Goal: Transaction & Acquisition: Download file/media

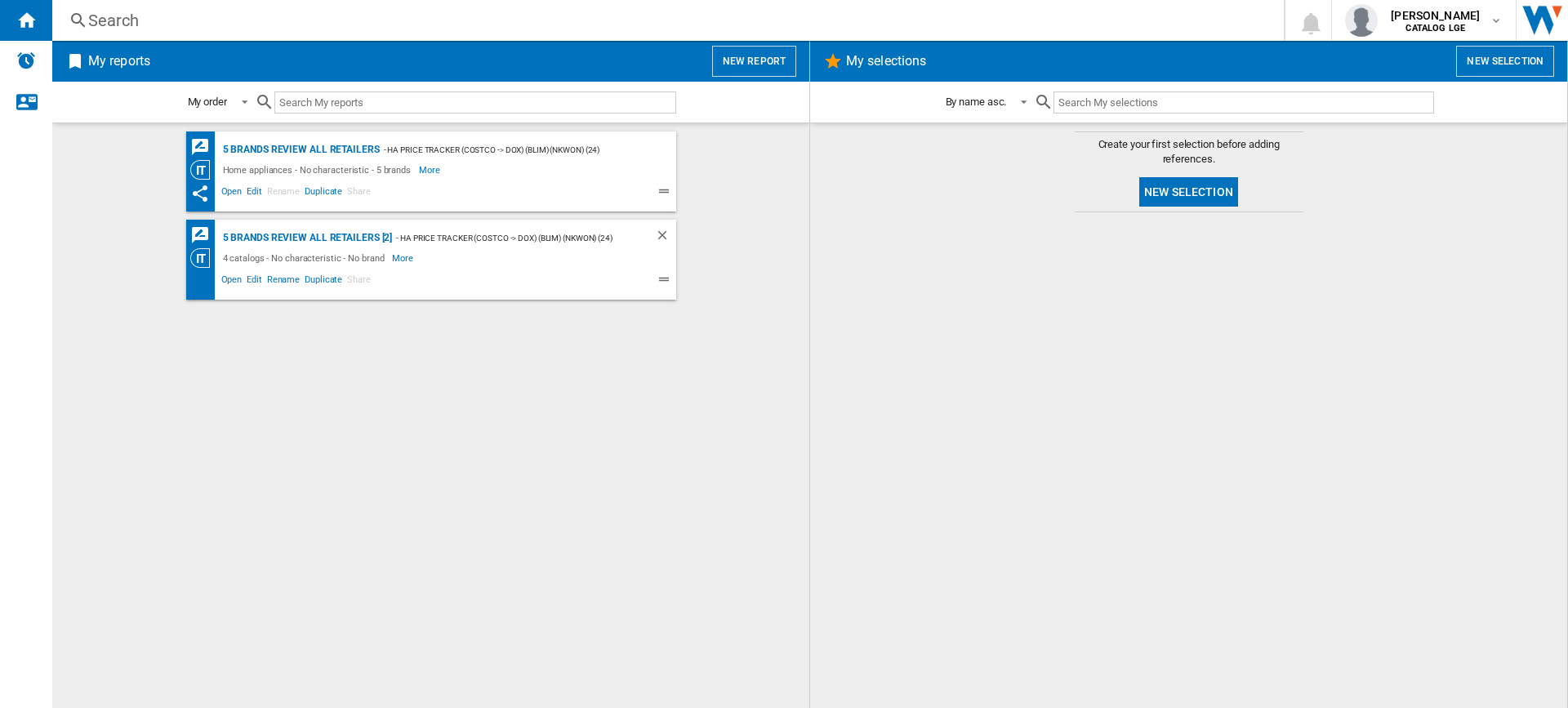
click at [766, 69] on button "New report" at bounding box center [754, 61] width 84 height 31
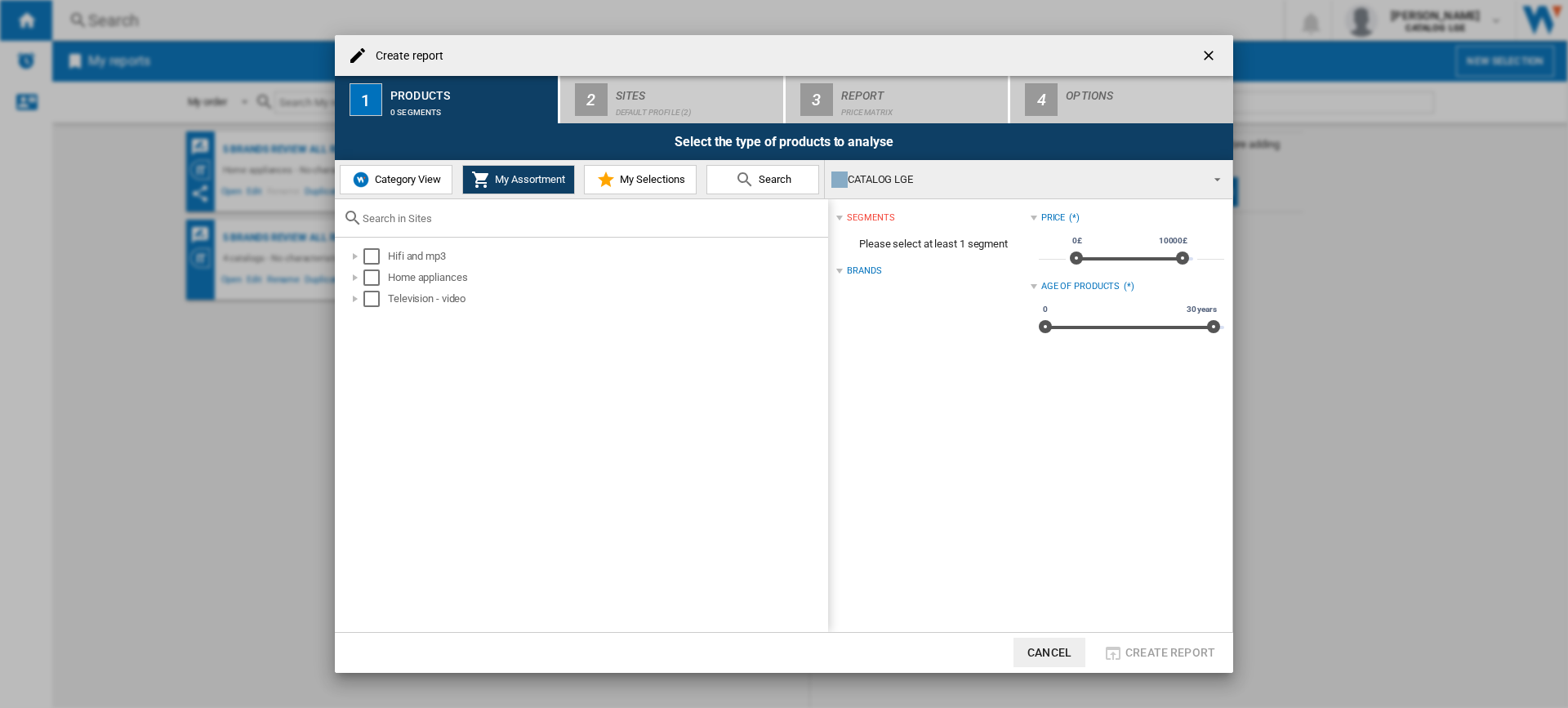
click at [1211, 57] on ng-md-icon "getI18NText('BUTTONS.CLOSE_DIALOG')" at bounding box center [1210, 57] width 20 height 20
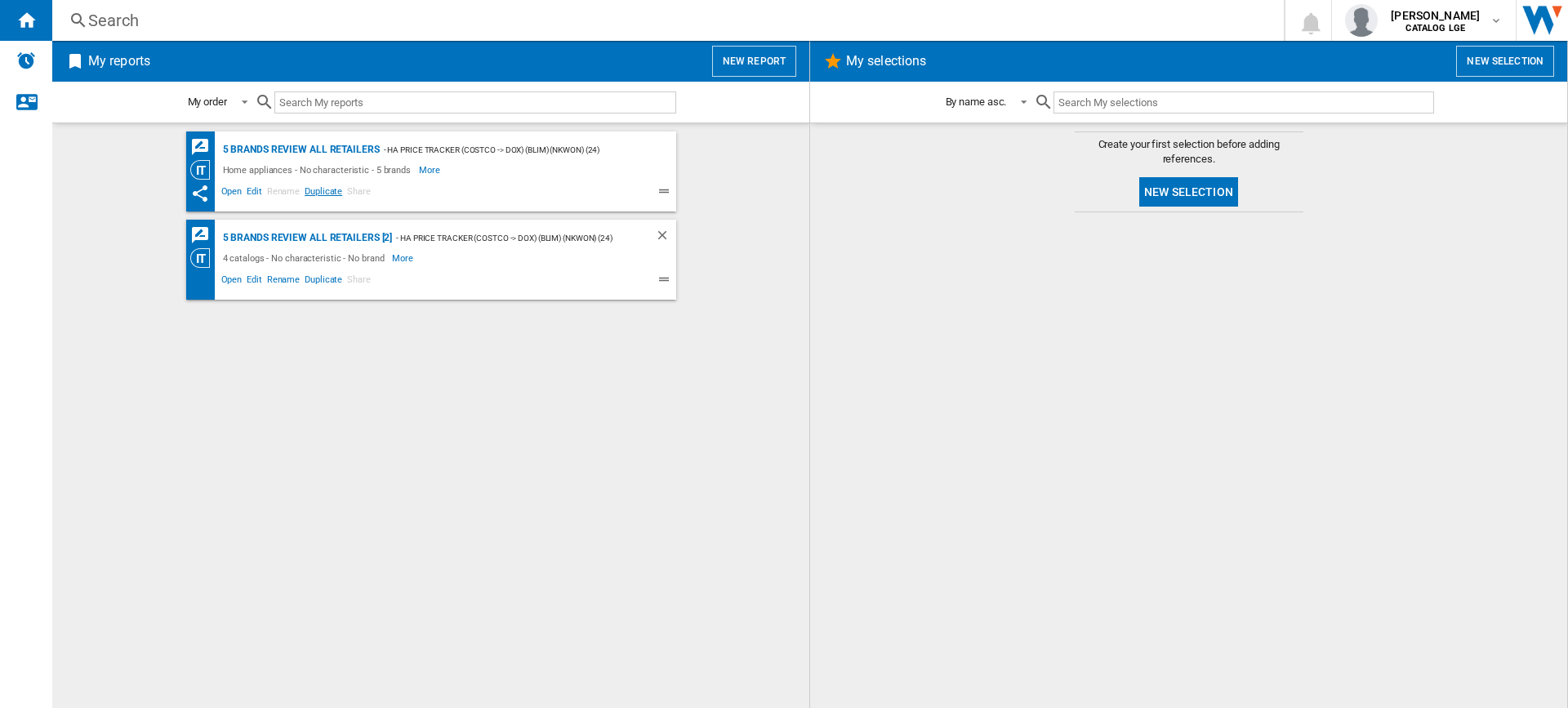
click at [315, 190] on span "Duplicate" at bounding box center [323, 193] width 43 height 20
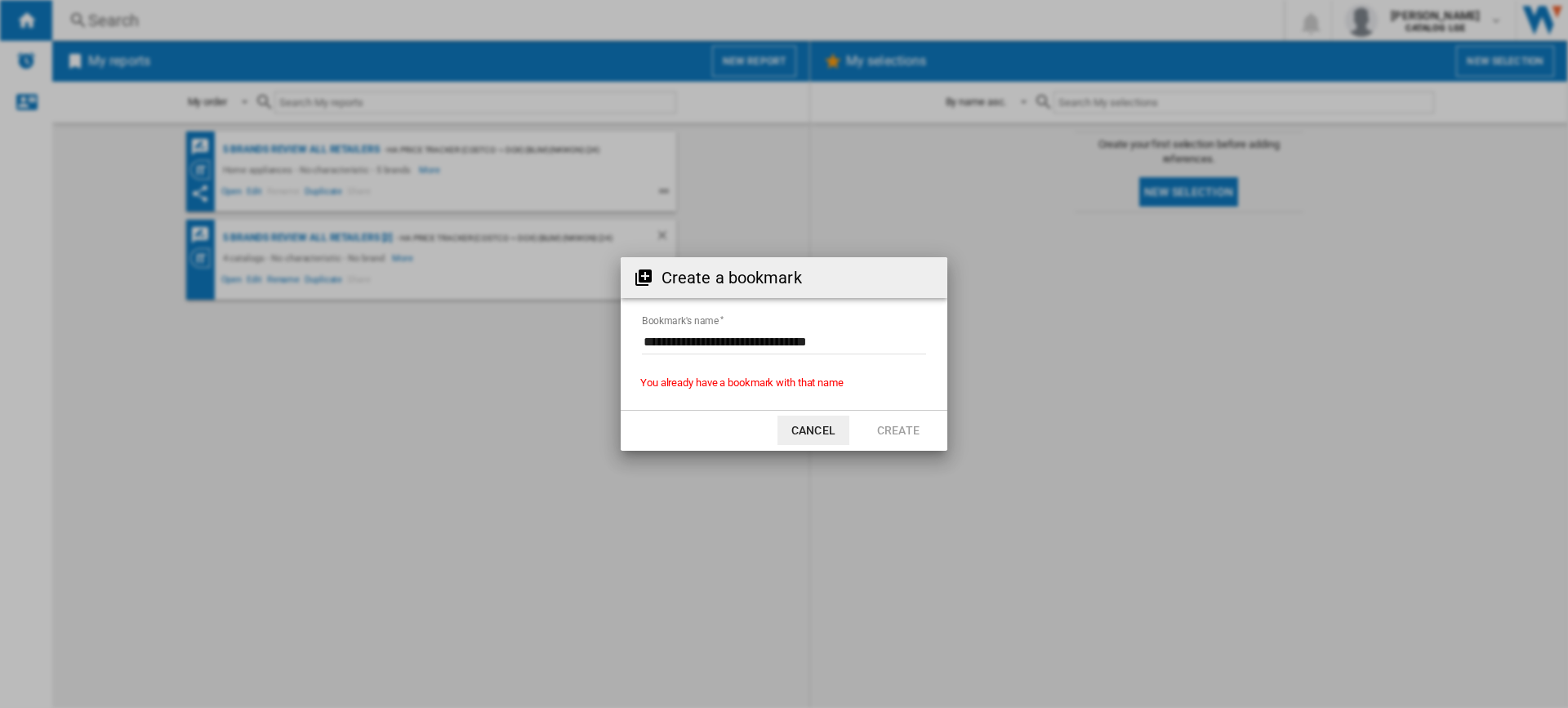
click at [814, 343] on input "Bookmark's name" at bounding box center [784, 342] width 285 height 25
drag, startPoint x: 841, startPoint y: 344, endPoint x: 627, endPoint y: 351, distance: 214.1
click at [627, 351] on form "Bookmark's name" at bounding box center [784, 345] width 327 height 62
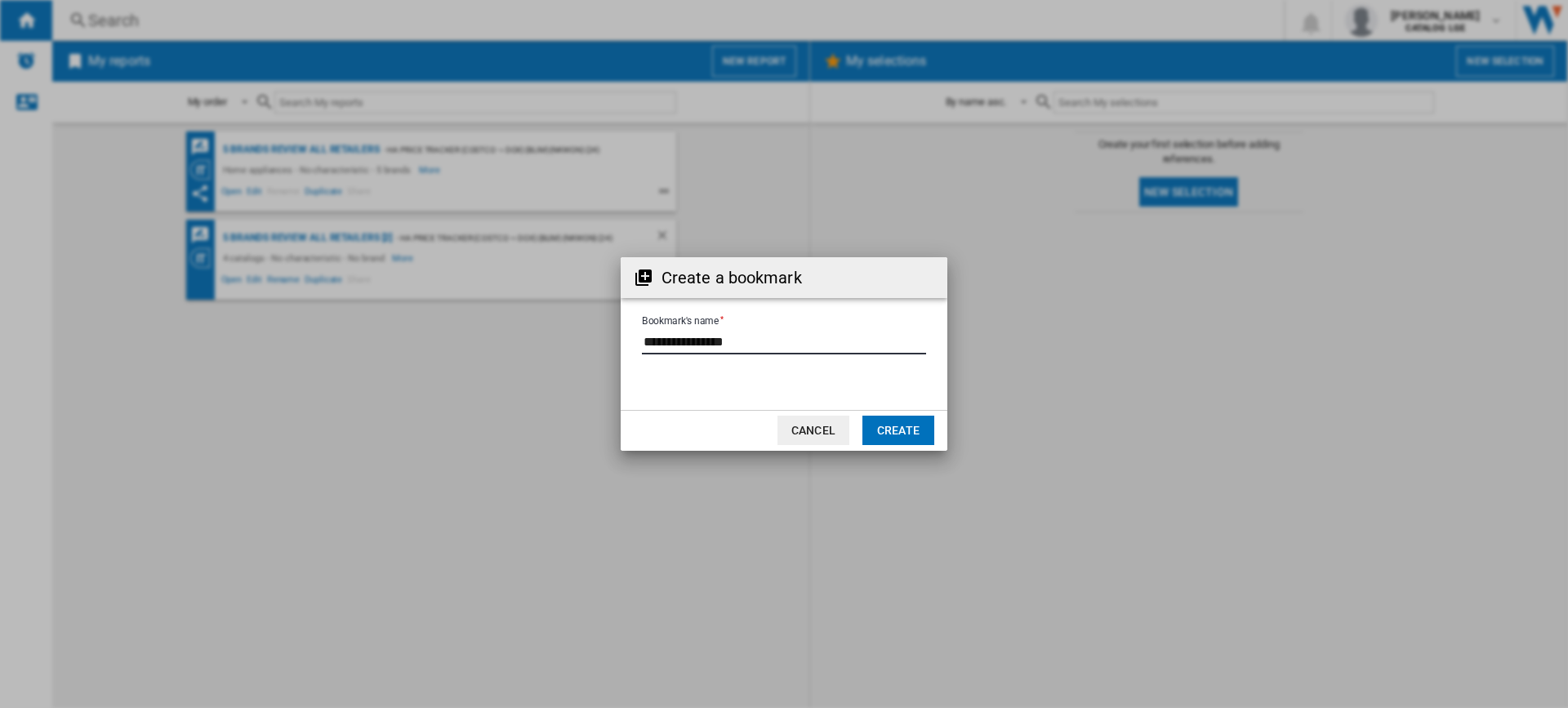
type input "**********"
click at [896, 430] on button "Create" at bounding box center [898, 430] width 72 height 29
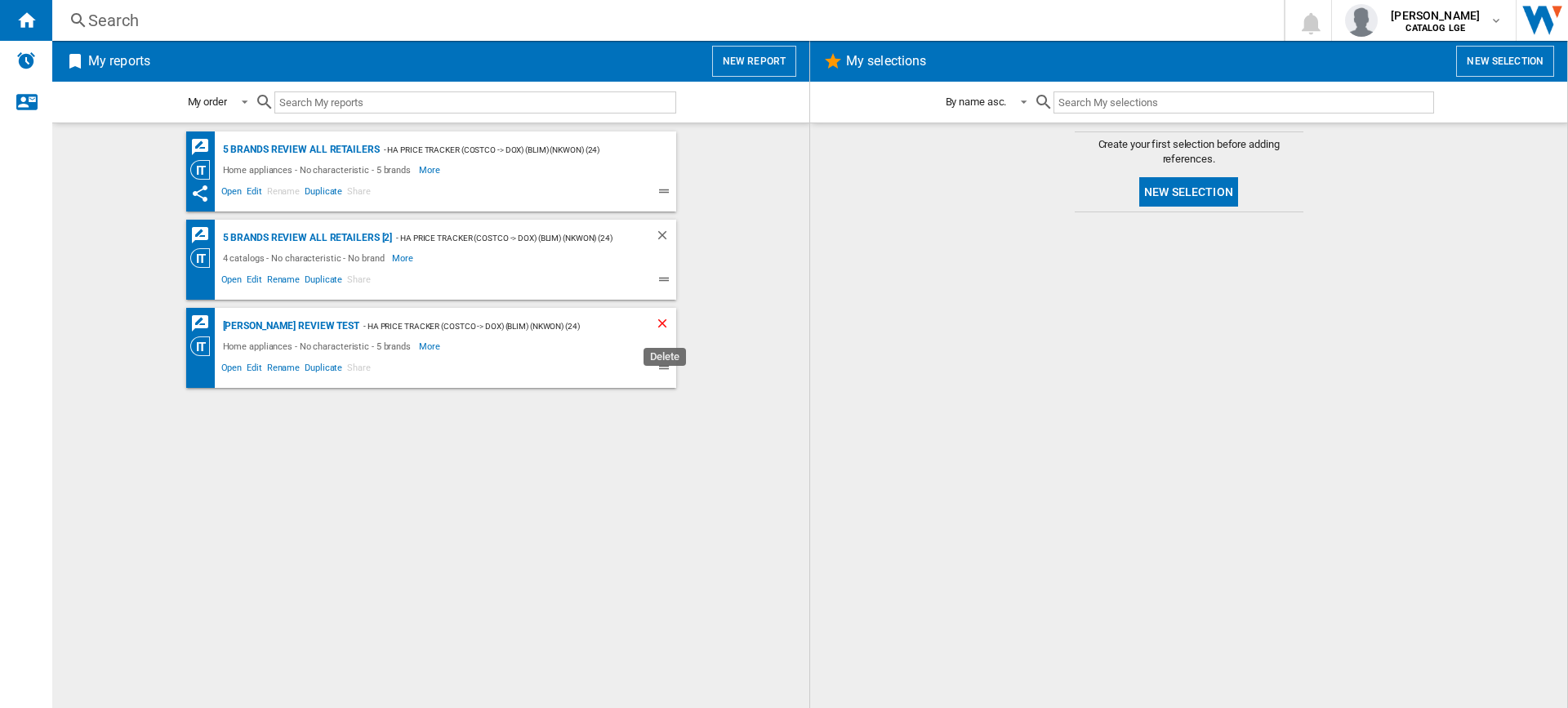
click at [668, 323] on ng-md-icon "Delete" at bounding box center [664, 326] width 20 height 20
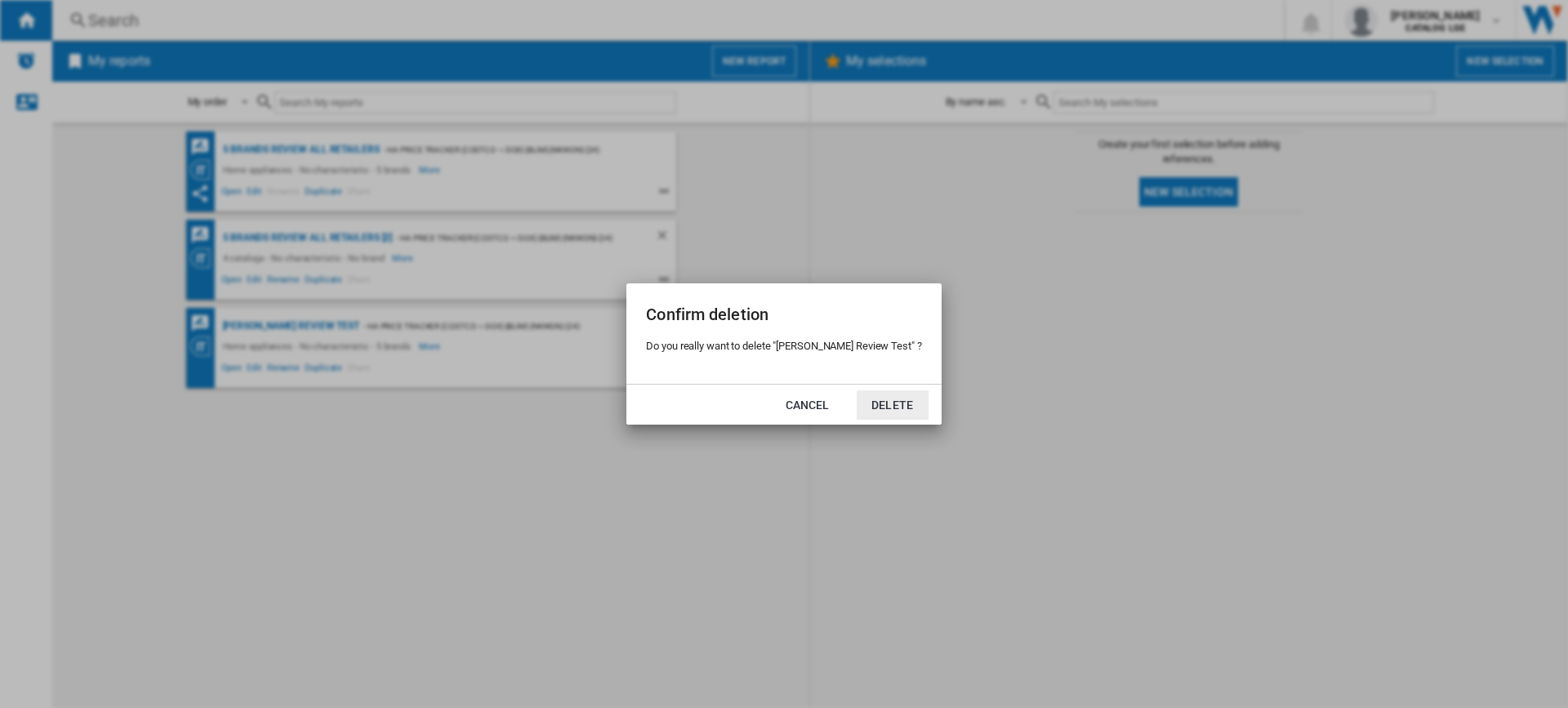
click at [856, 404] on button "Delete" at bounding box center [892, 405] width 72 height 29
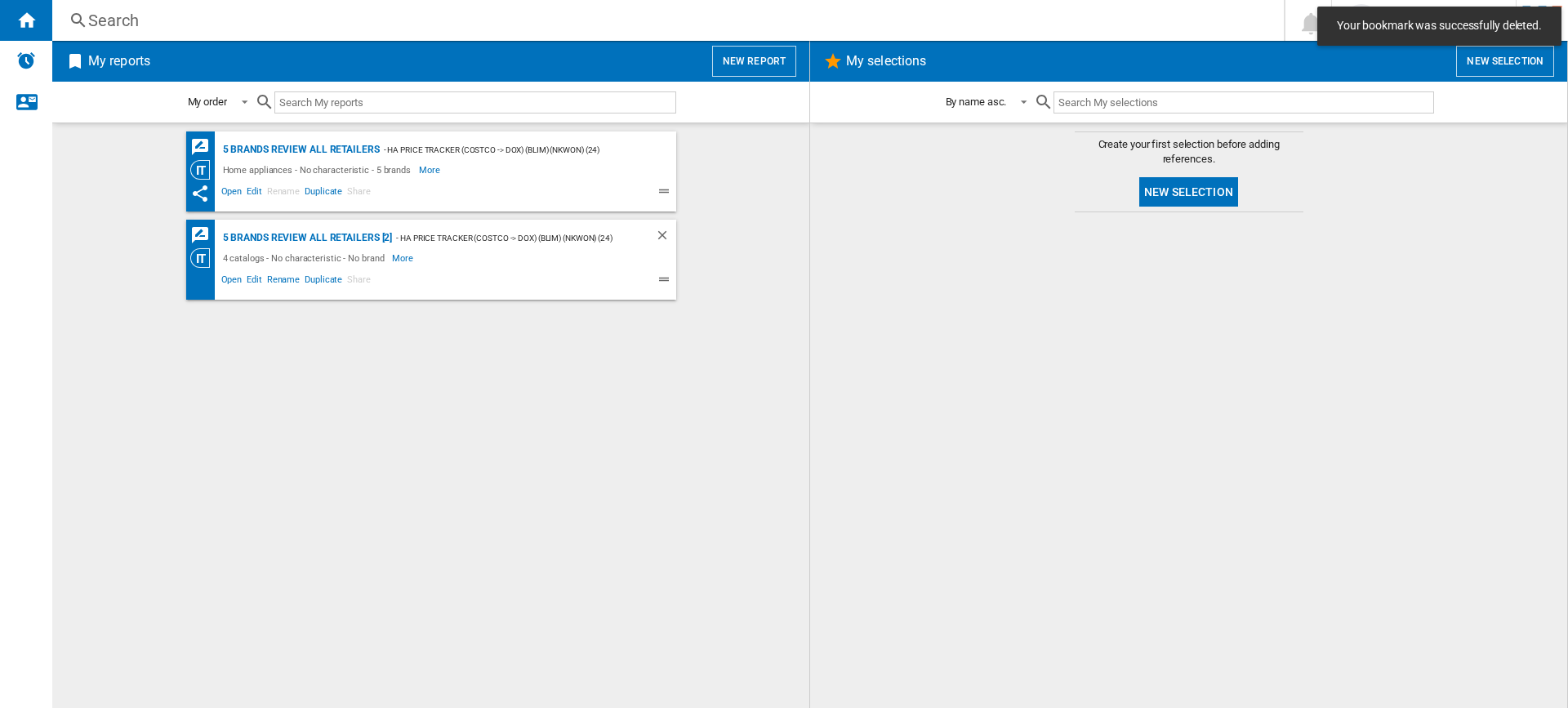
click at [758, 57] on button "New report" at bounding box center [754, 61] width 84 height 31
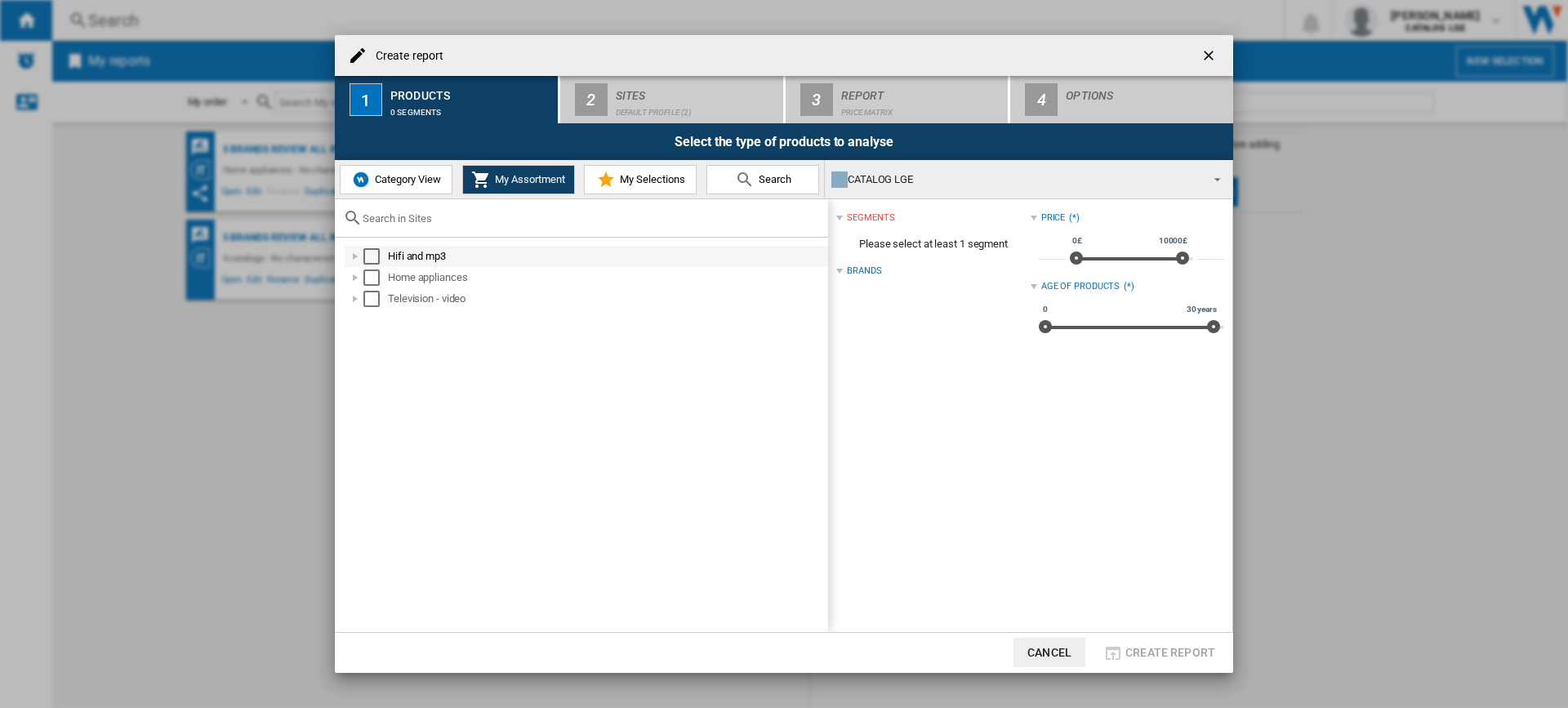
click at [356, 257] on div at bounding box center [355, 256] width 16 height 16
click at [372, 259] on div "Select" at bounding box center [371, 256] width 16 height 16
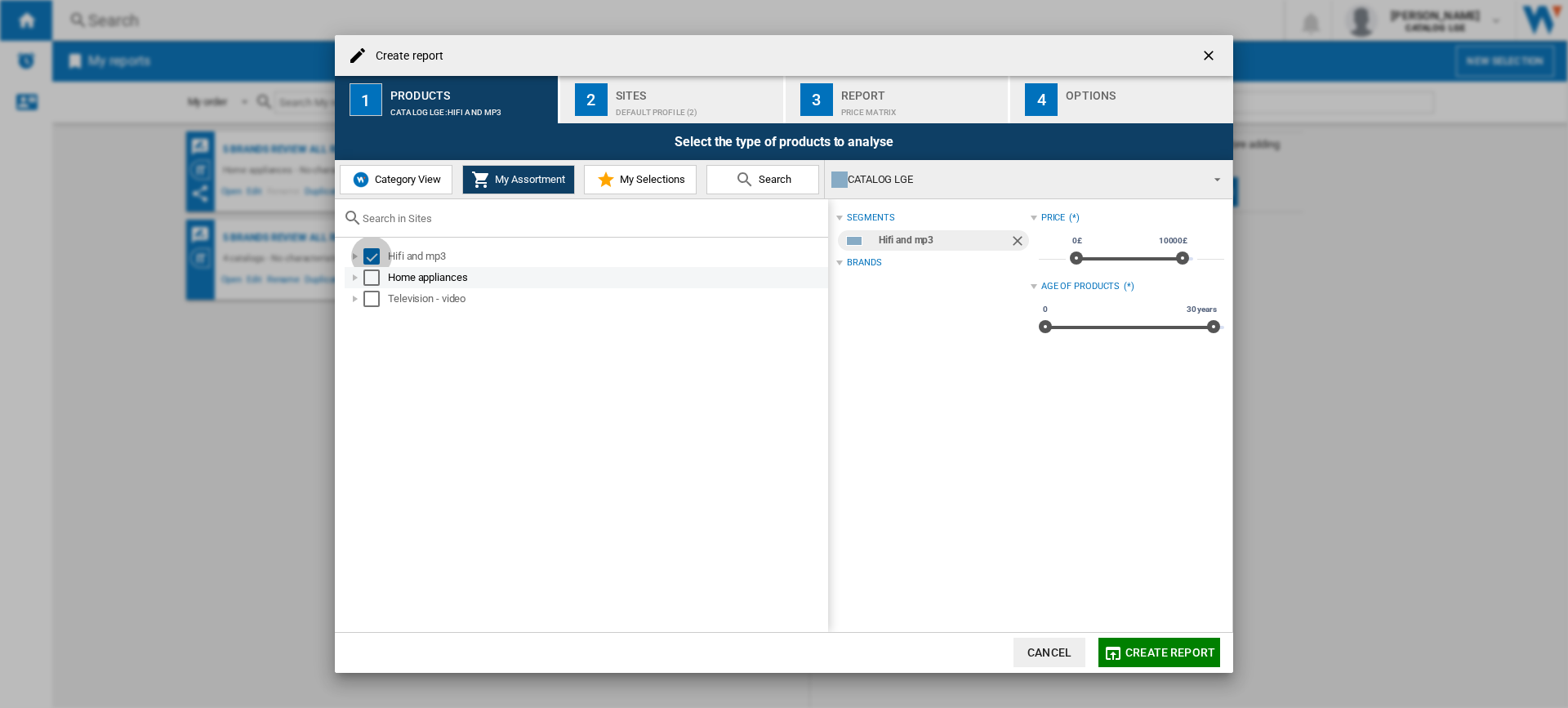
click at [372, 284] on div "Select" at bounding box center [371, 277] width 16 height 16
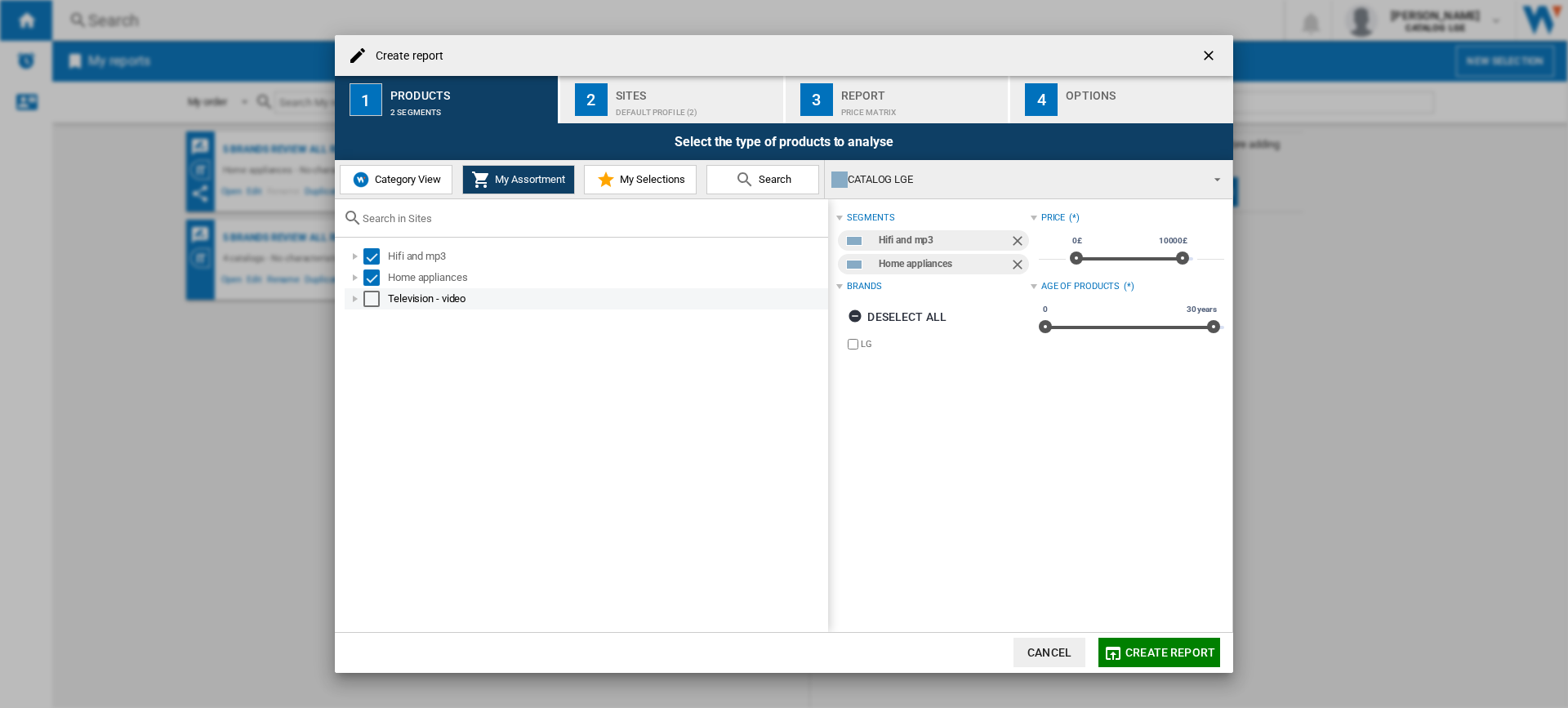
click at [367, 302] on div "Select" at bounding box center [371, 298] width 16 height 16
click at [354, 300] on div at bounding box center [355, 298] width 16 height 16
click at [416, 177] on span "Category View" at bounding box center [406, 179] width 70 height 12
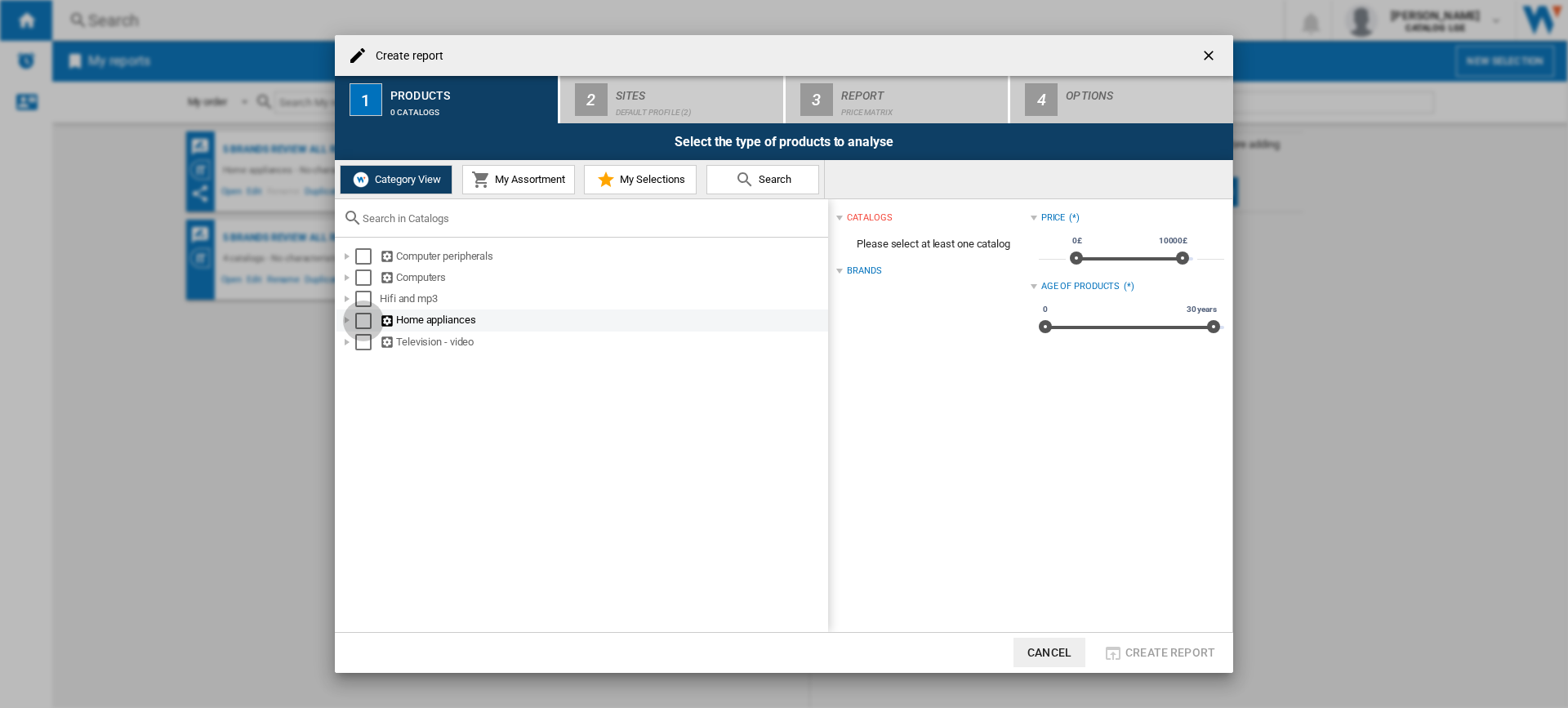
click at [363, 320] on div "Select" at bounding box center [363, 321] width 16 height 16
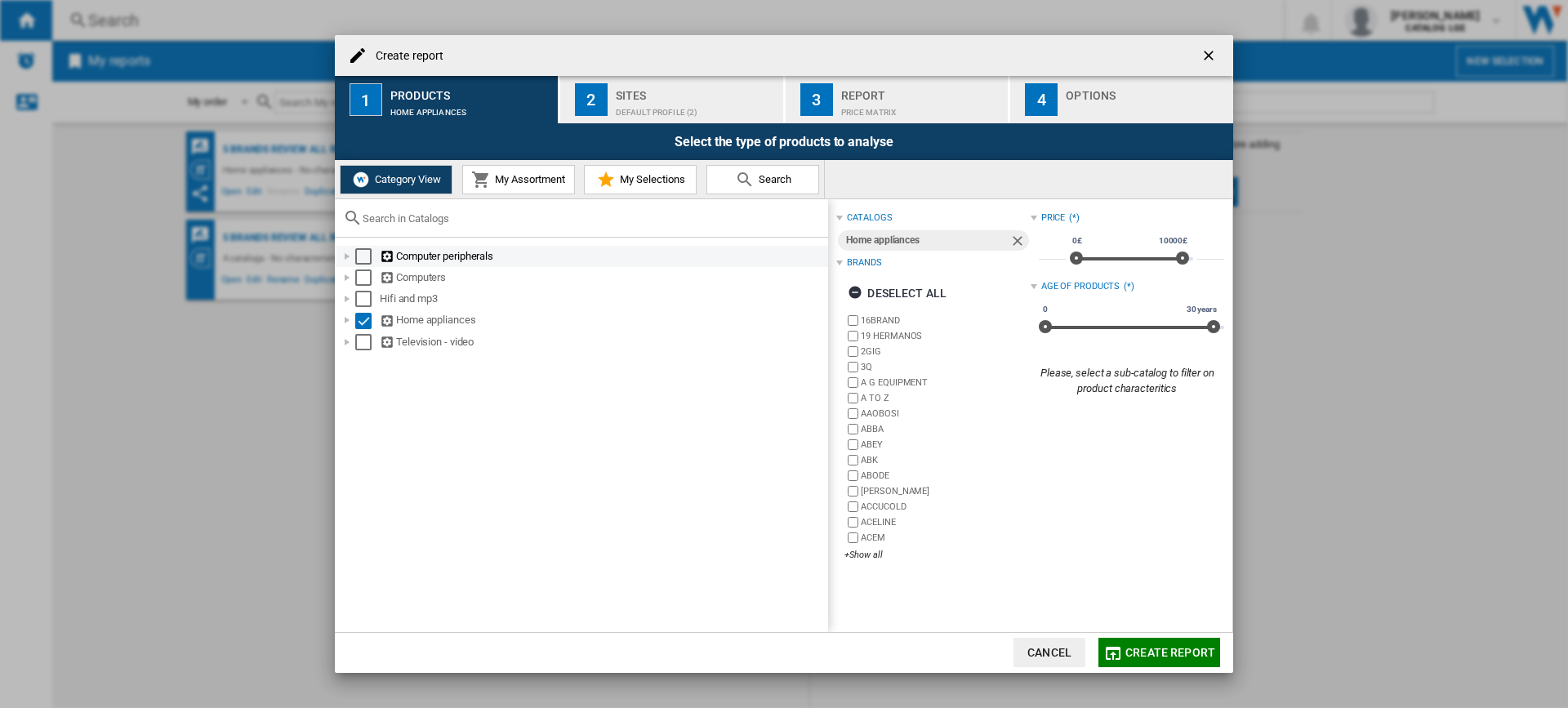
click at [361, 259] on div "Select" at bounding box center [363, 256] width 16 height 16
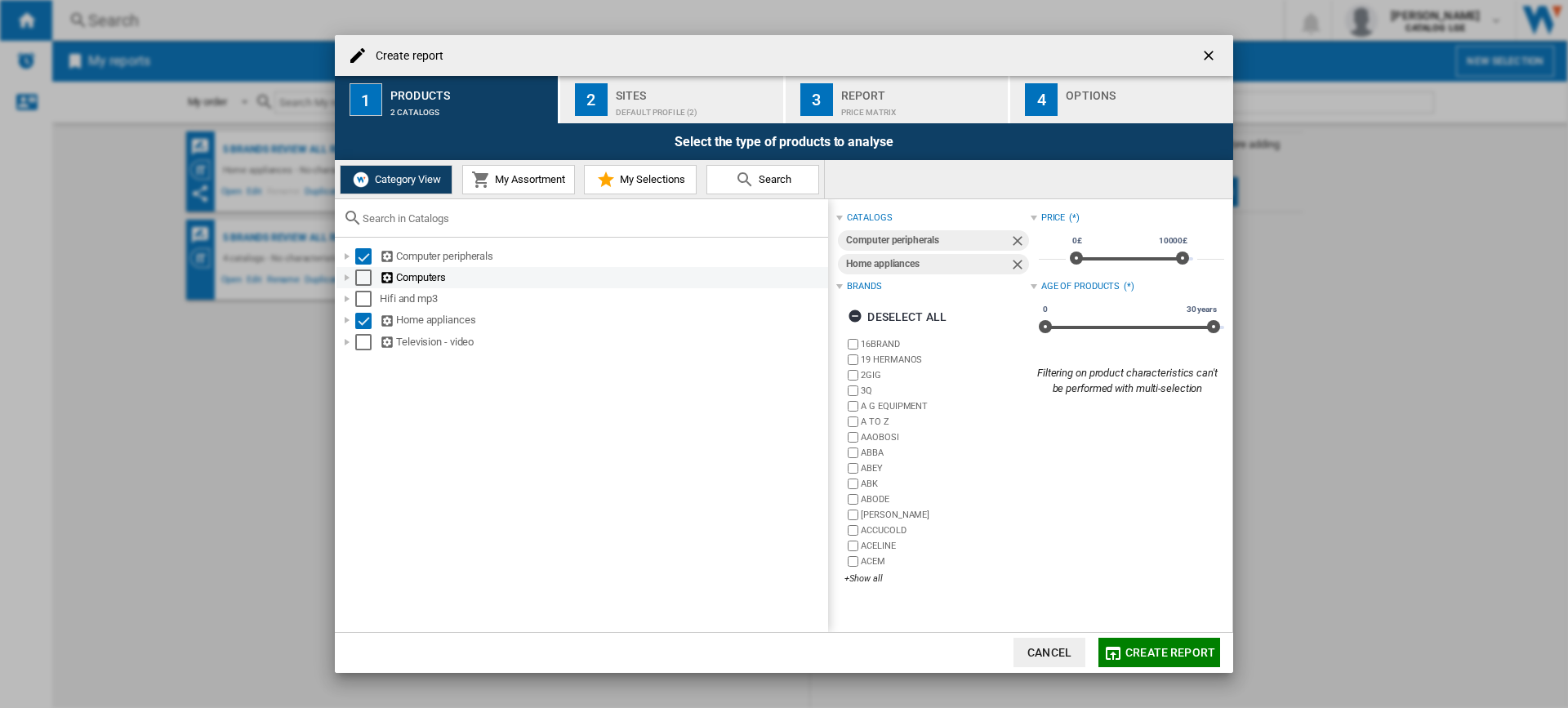
click at [364, 278] on div "Select" at bounding box center [363, 277] width 16 height 16
click at [364, 297] on div "Select" at bounding box center [363, 298] width 16 height 16
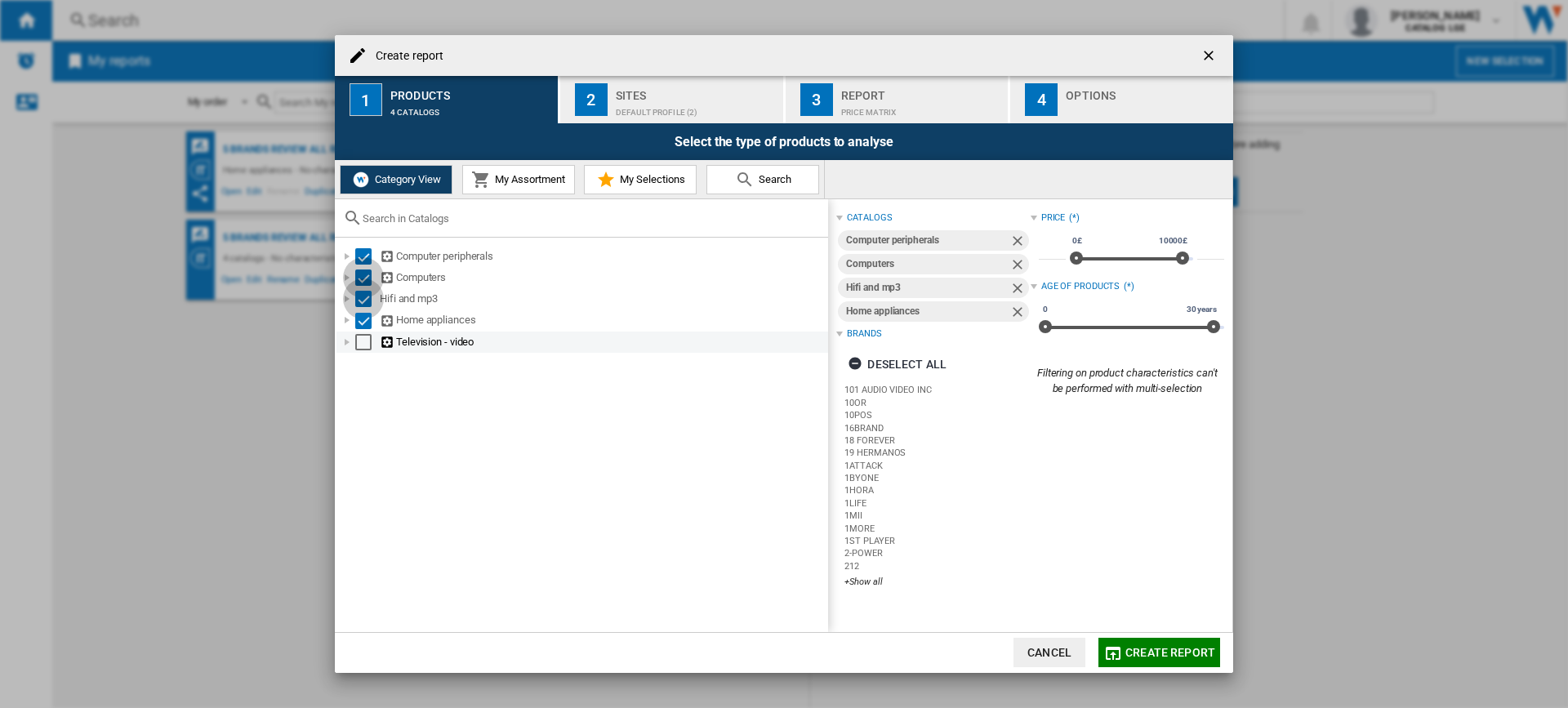
click at [363, 342] on div "Select" at bounding box center [363, 342] width 16 height 16
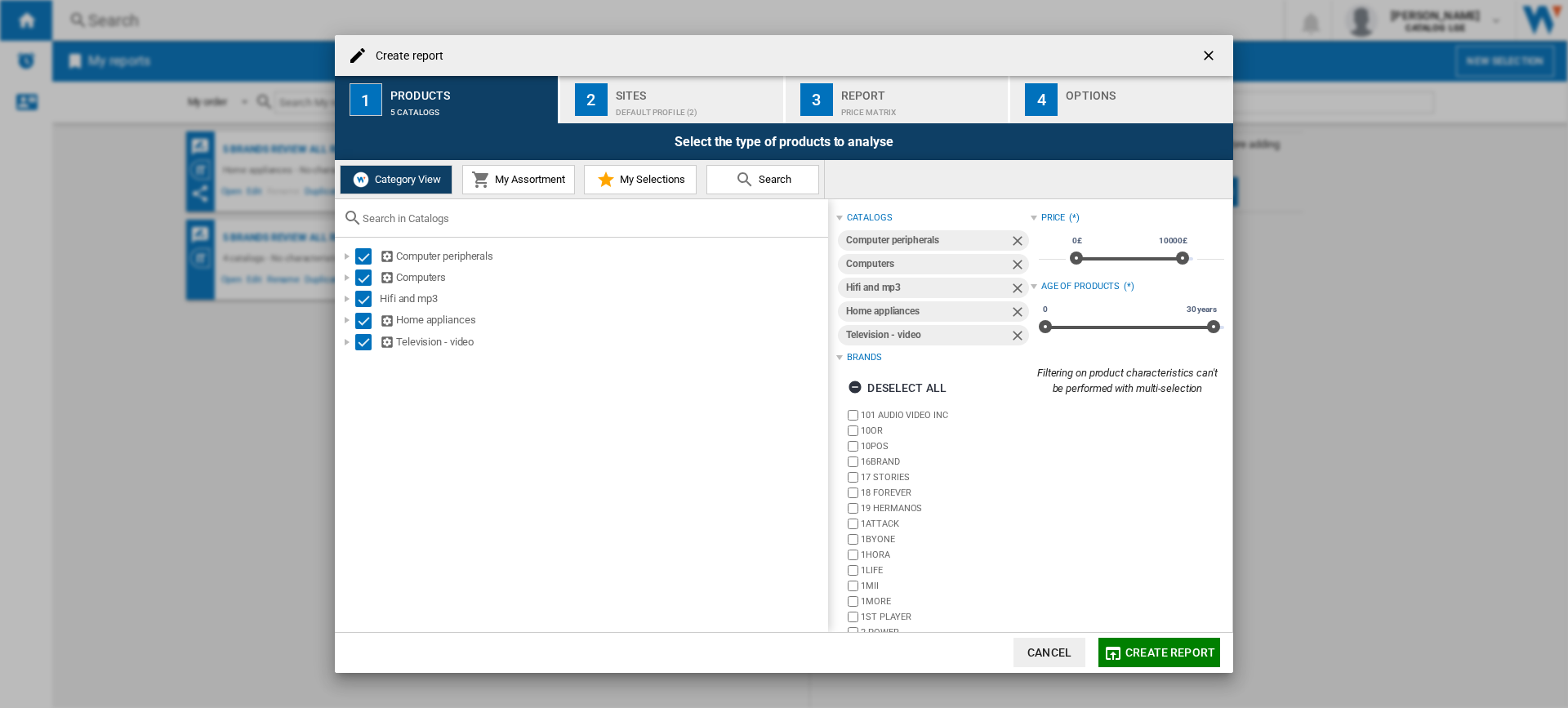
scroll to position [44, 0]
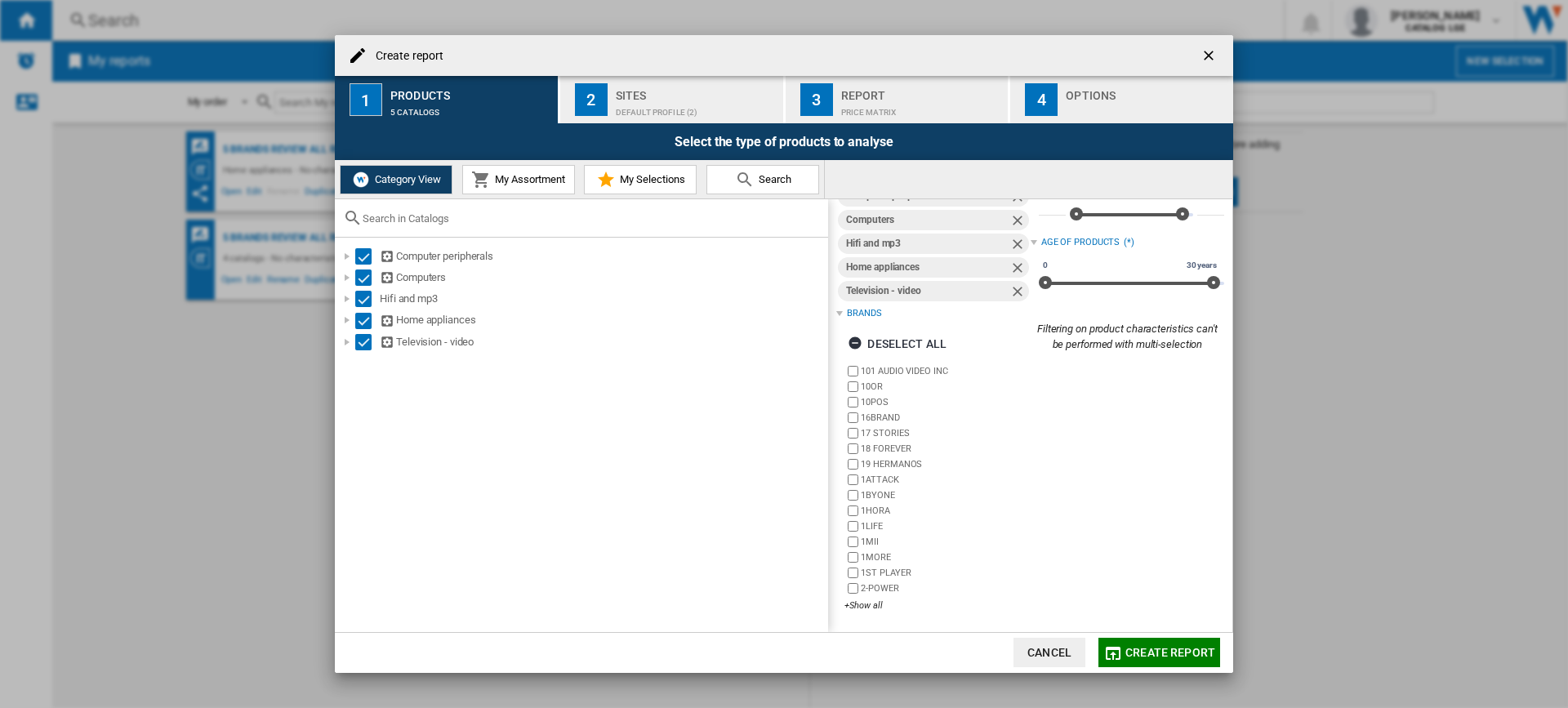
click at [853, 313] on div "Brands" at bounding box center [864, 313] width 34 height 13
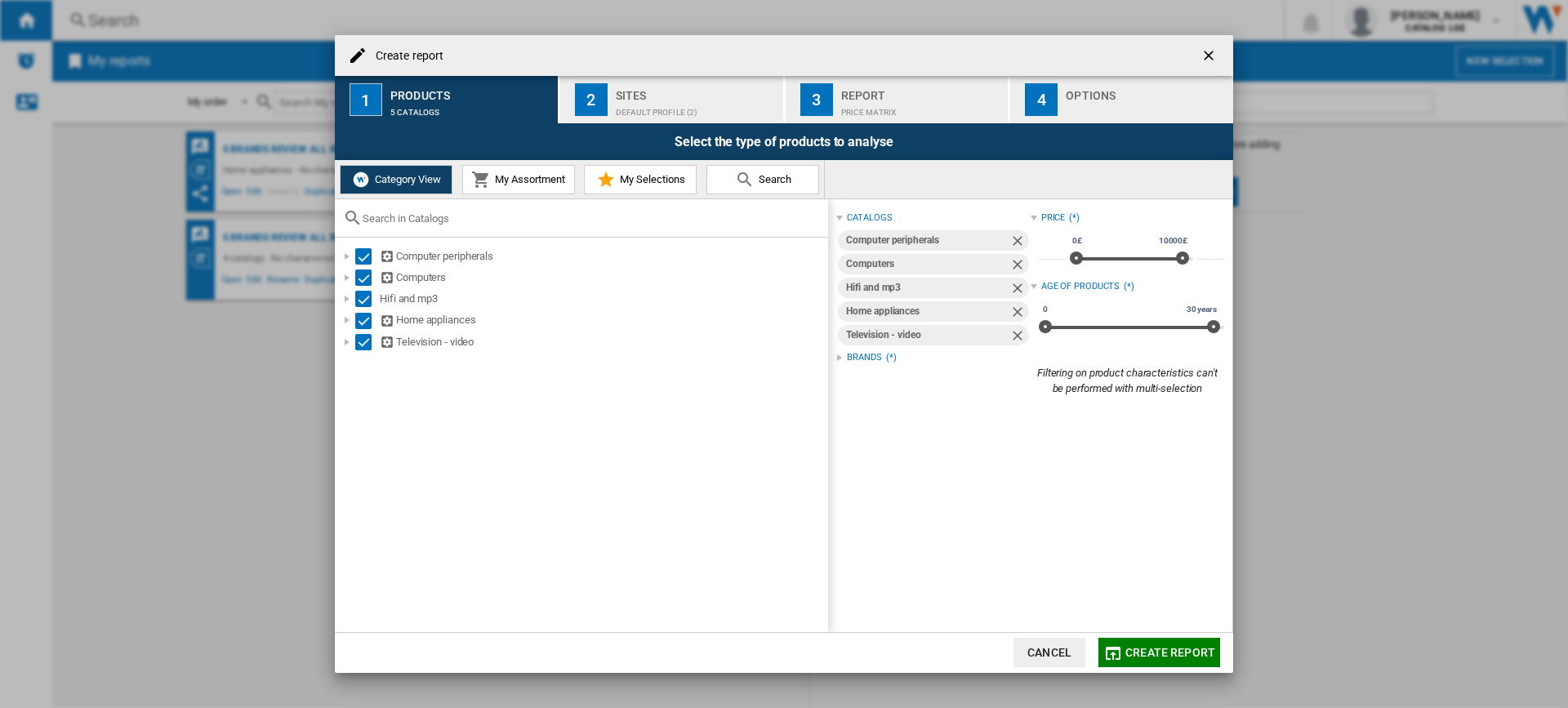
click at [842, 358] on div at bounding box center [839, 357] width 7 height 7
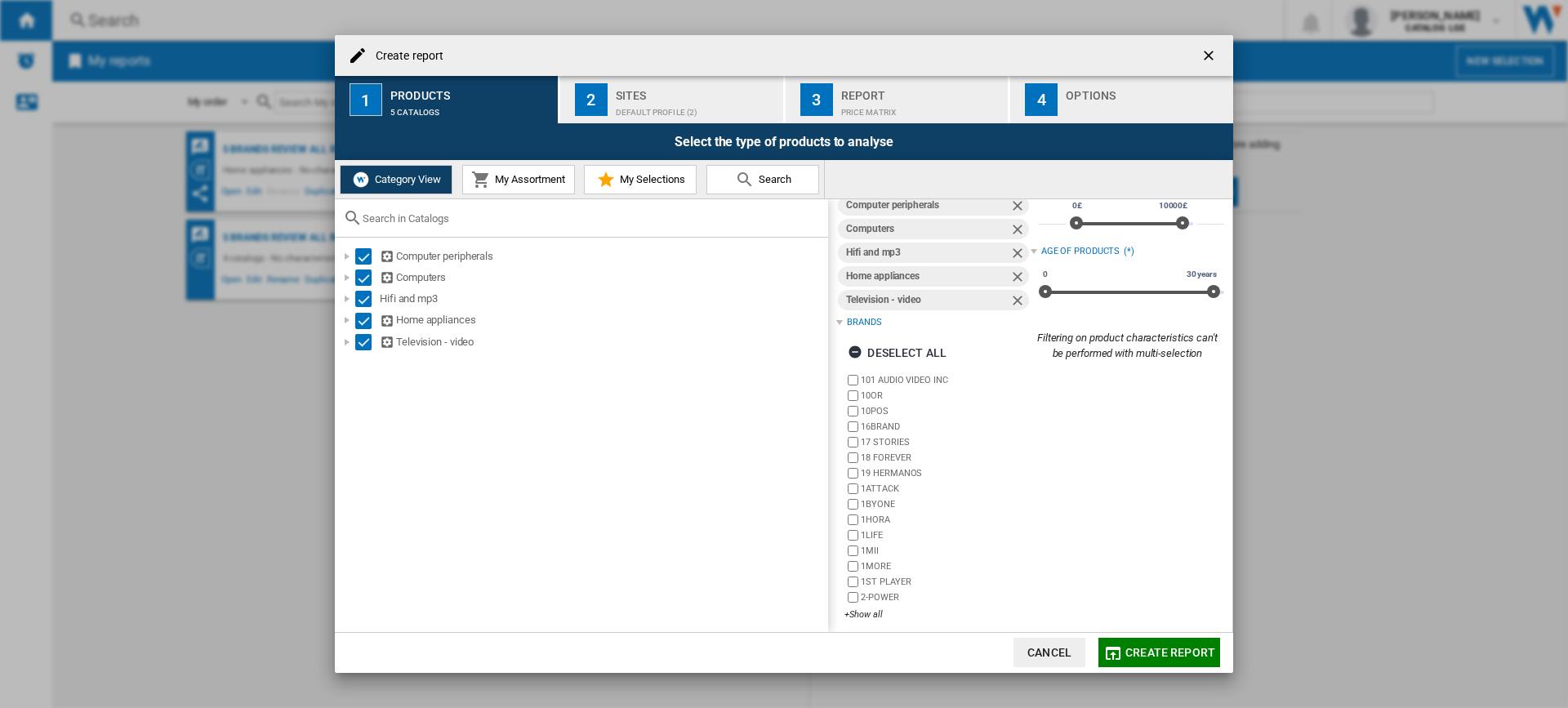
scroll to position [44, 0]
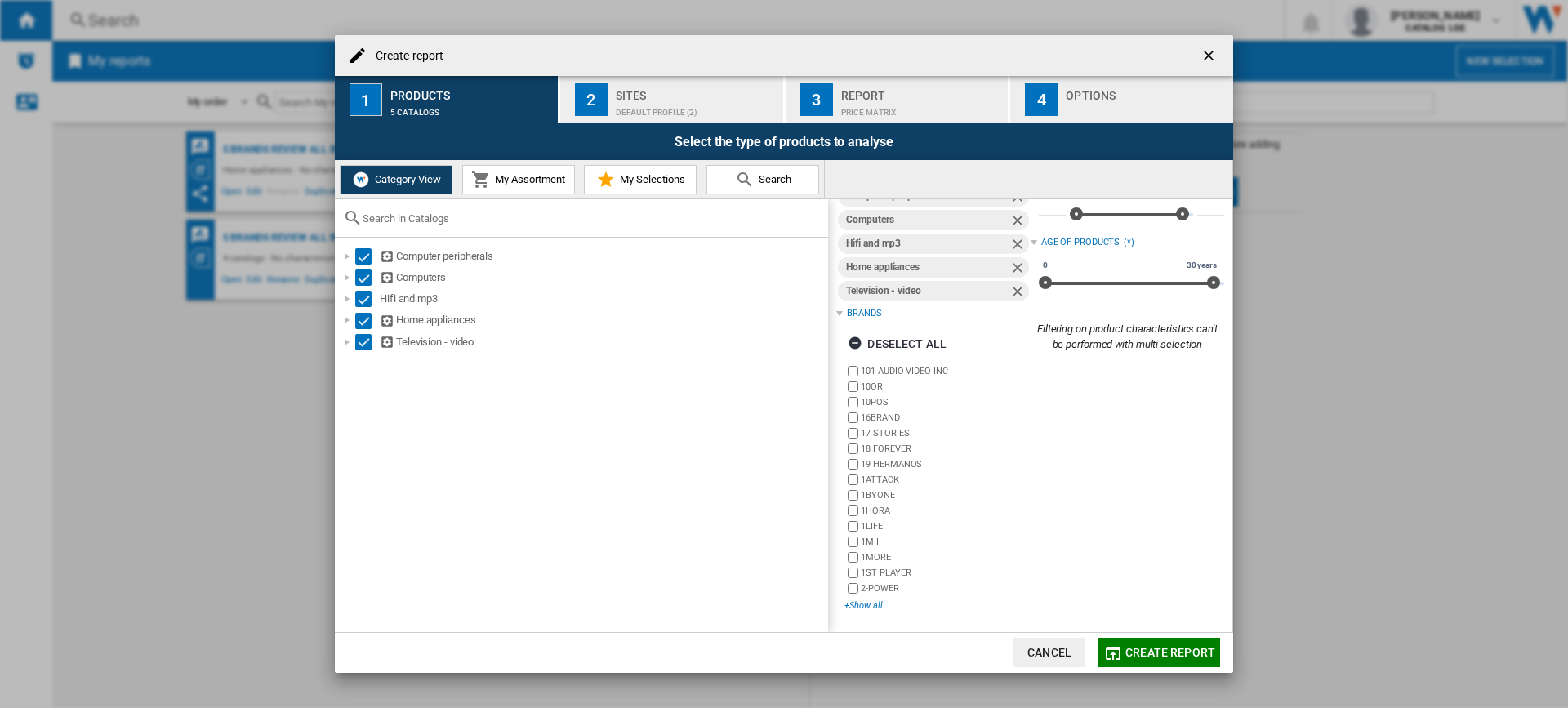
click at [874, 603] on div "+Show all" at bounding box center [937, 605] width 185 height 12
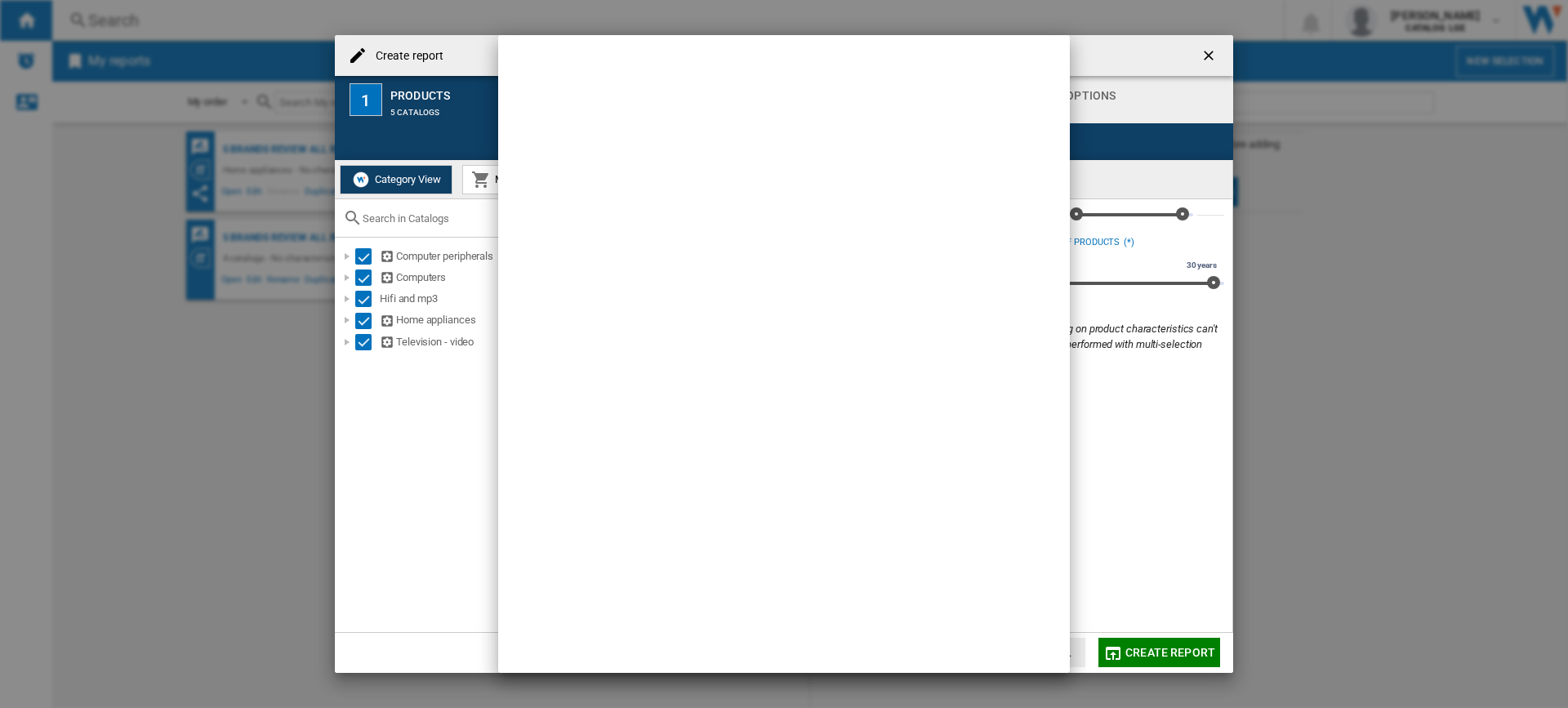
click at [1102, 66] on div at bounding box center [784, 354] width 1568 height 708
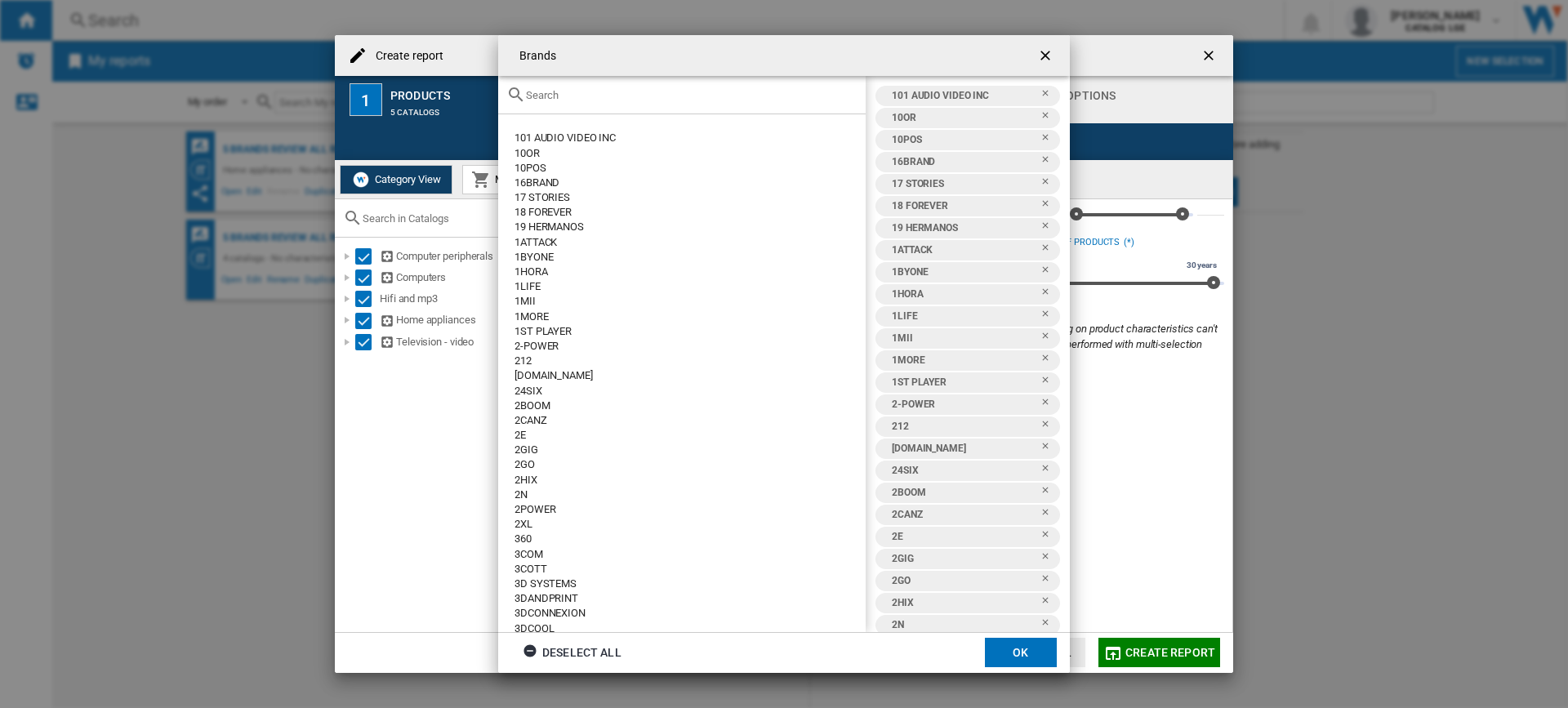
click at [1043, 59] on ng-md-icon "getI18NText('BUTTONS.CLOSE_DIALOG')" at bounding box center [1047, 57] width 20 height 20
click at [1207, 53] on ng-md-icon "getI18NText('BUTTONS.CLOSE_DIALOG')" at bounding box center [1210, 57] width 20 height 20
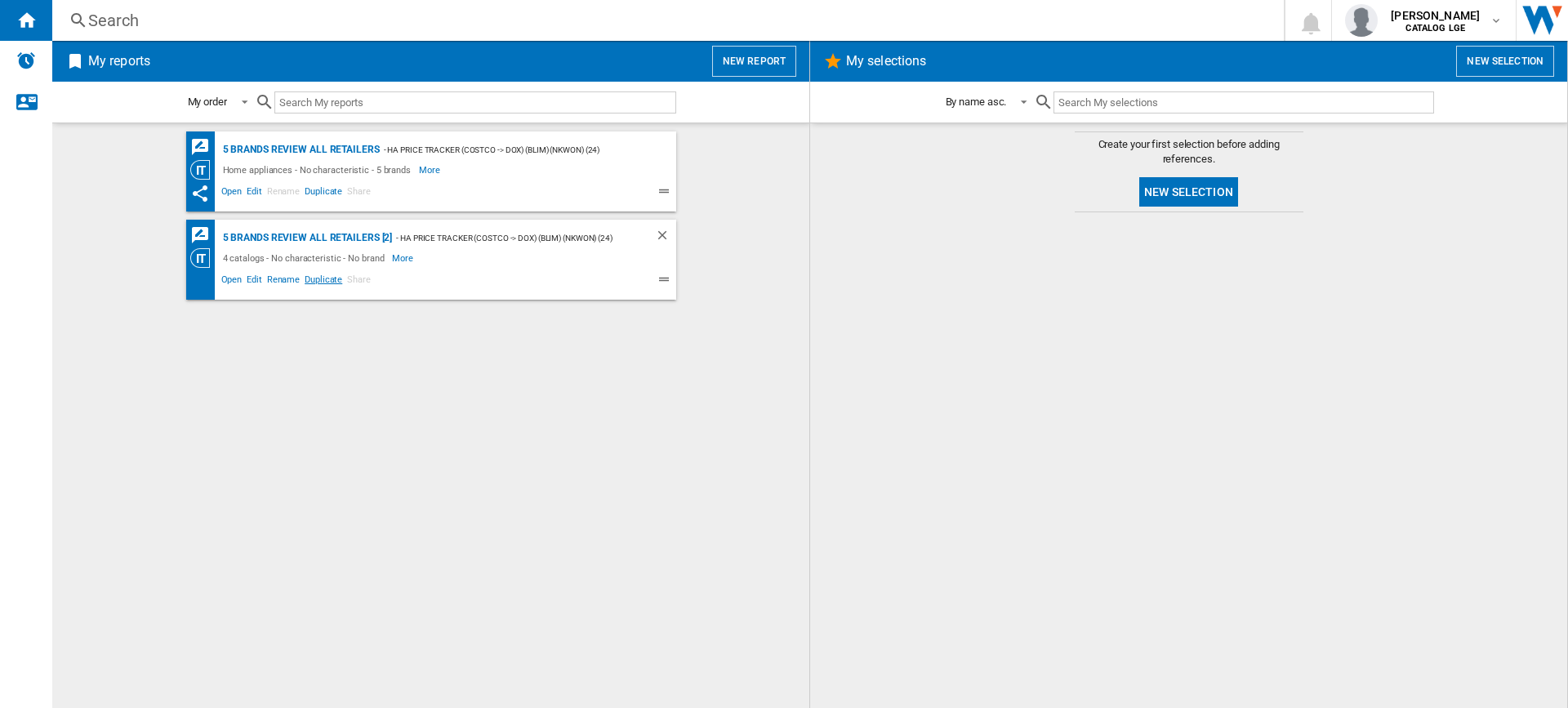
click at [326, 281] on span "Duplicate" at bounding box center [323, 281] width 43 height 20
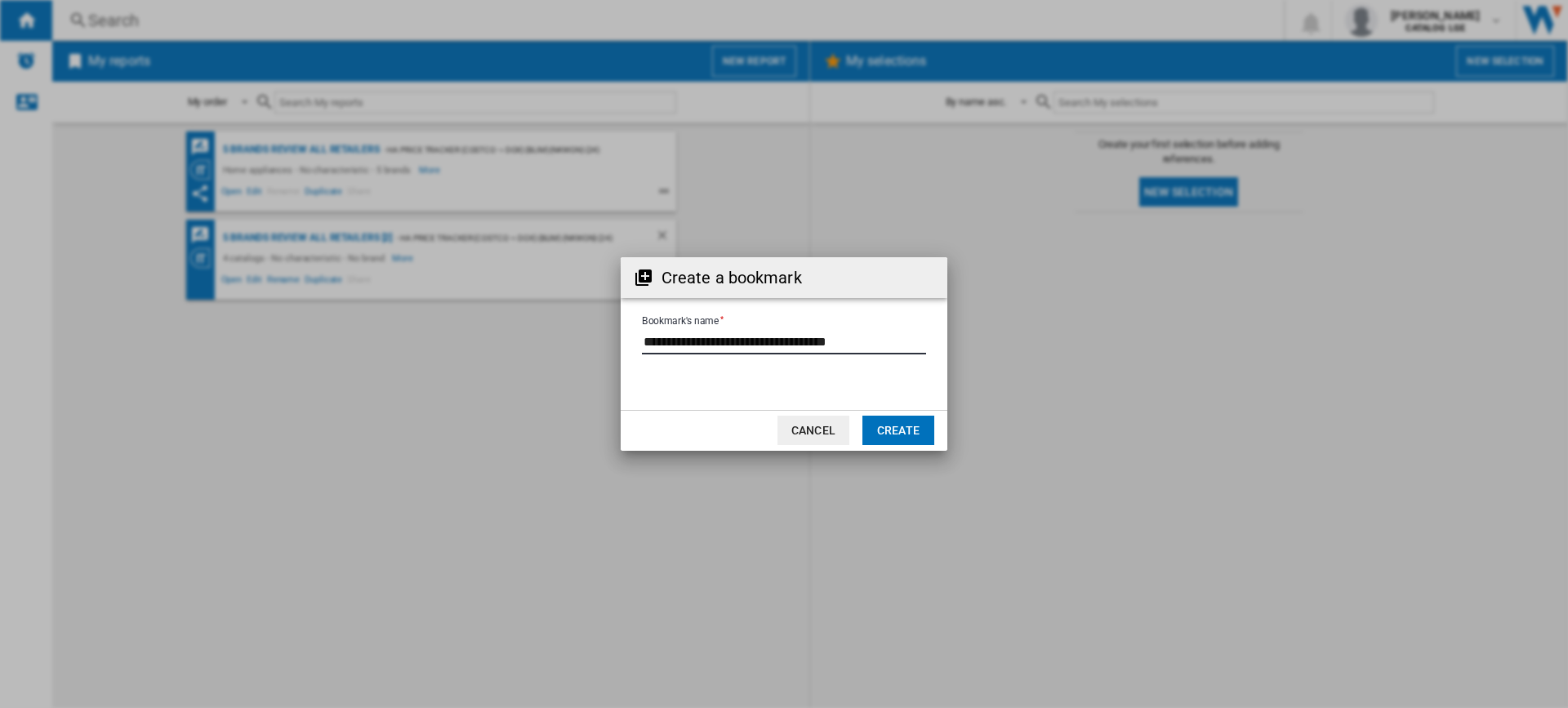
drag, startPoint x: 830, startPoint y: 339, endPoint x: 549, endPoint y: 338, distance: 281.0
click at [549, 338] on div "Create a bookmark Bookmark's name Cancel Create" at bounding box center [784, 354] width 1568 height 708
type input "**********"
click at [920, 432] on button "Create" at bounding box center [898, 430] width 72 height 29
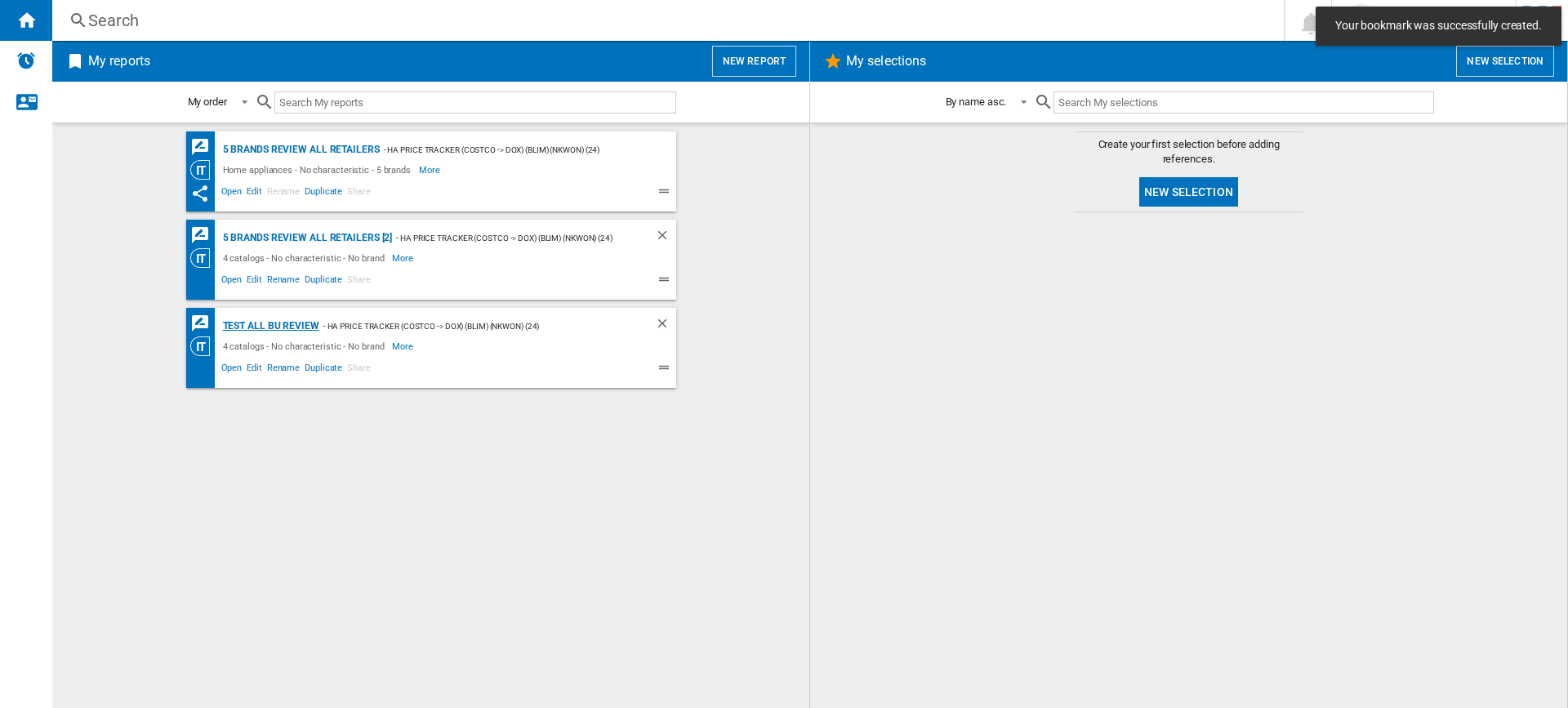
click at [303, 323] on div "Test ALL BU Review" at bounding box center [268, 327] width 100 height 21
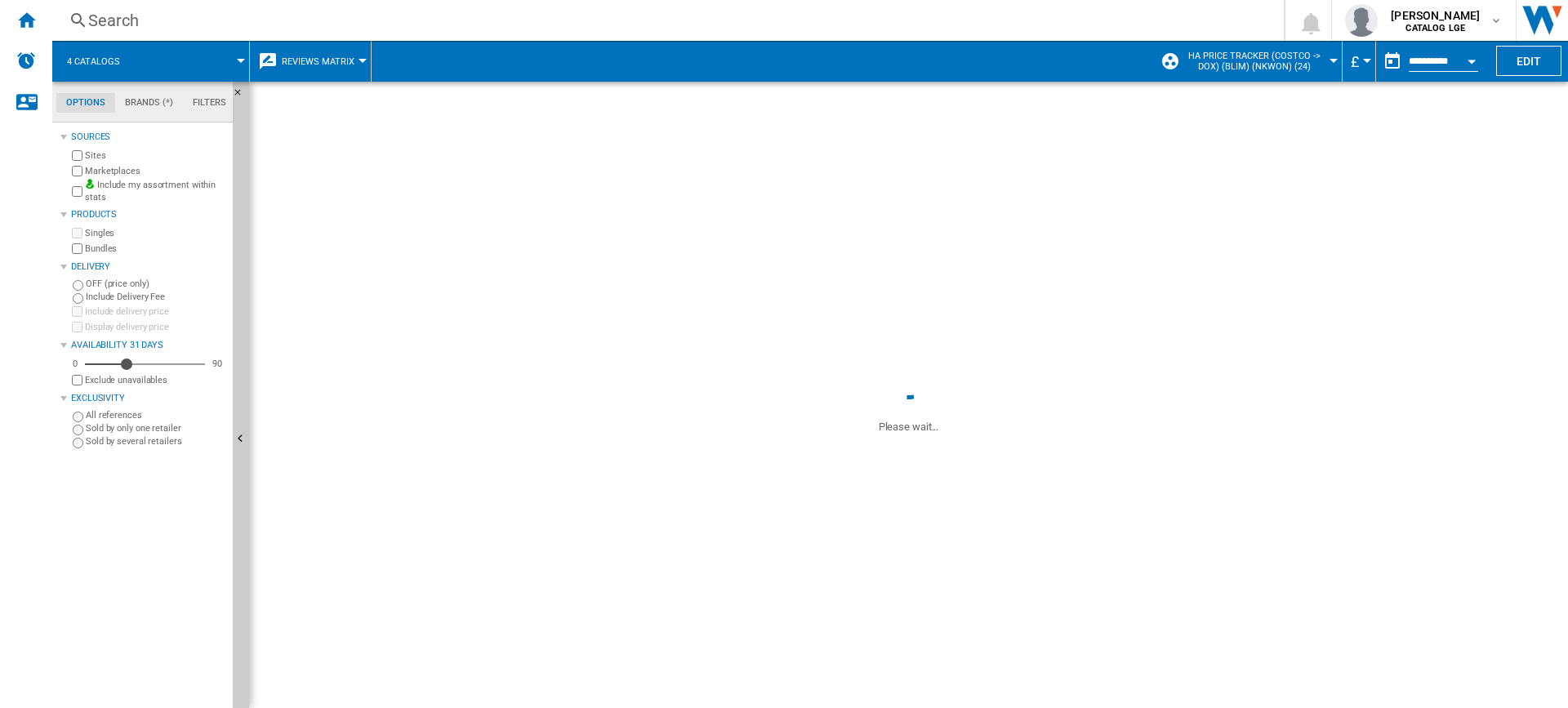
click at [242, 59] on div at bounding box center [241, 61] width 9 height 4
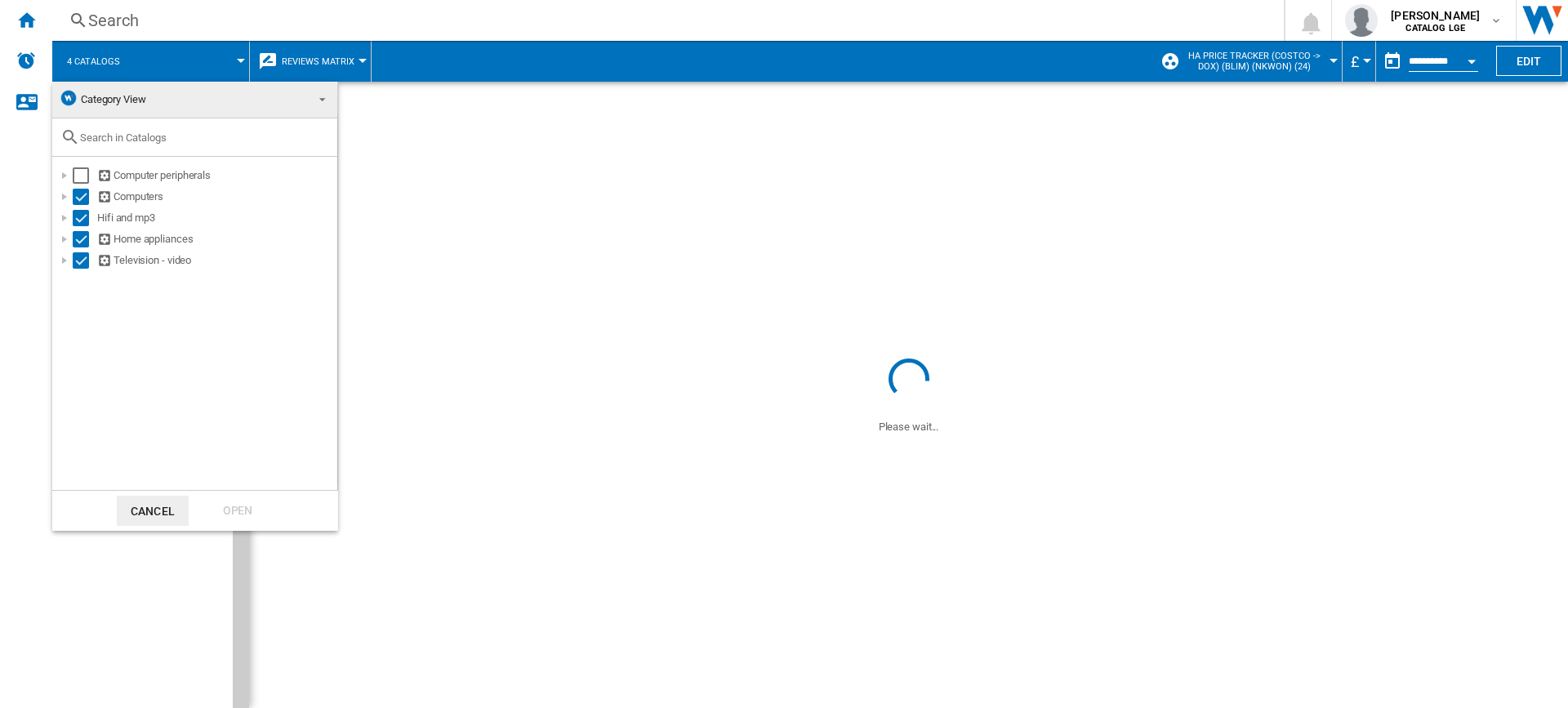
click at [242, 59] on md-backdrop at bounding box center [784, 354] width 1568 height 708
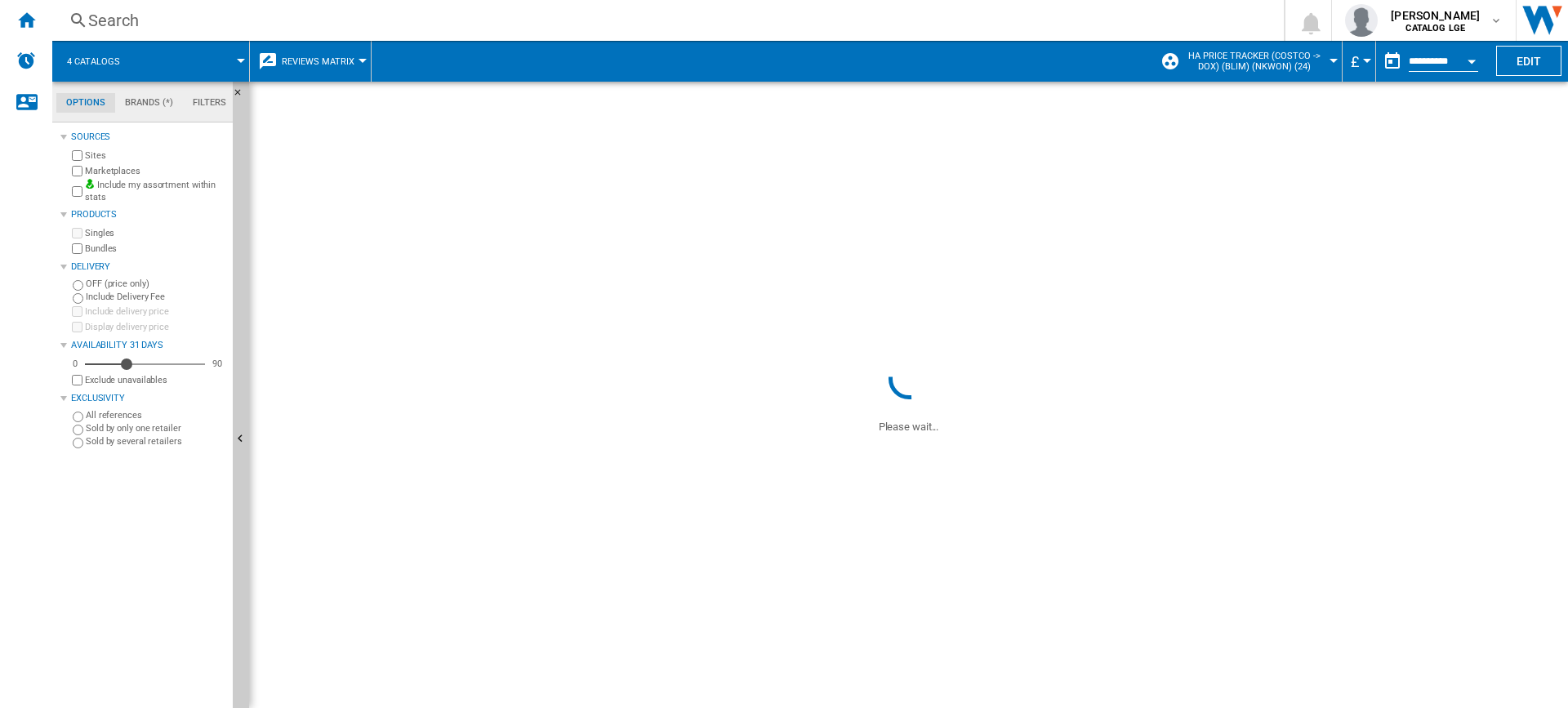
click at [364, 57] on md-menu "Reviews Matrix Price Price Matrix Price Ranking Analytics Base 100 Shared refer…" at bounding box center [310, 62] width 122 height 41
click at [363, 63] on md-menu "Reviews Matrix Price Price Matrix Price Ranking Analytics Base 100 Shared refer…" at bounding box center [310, 62] width 122 height 41
click at [362, 59] on div at bounding box center [363, 61] width 9 height 4
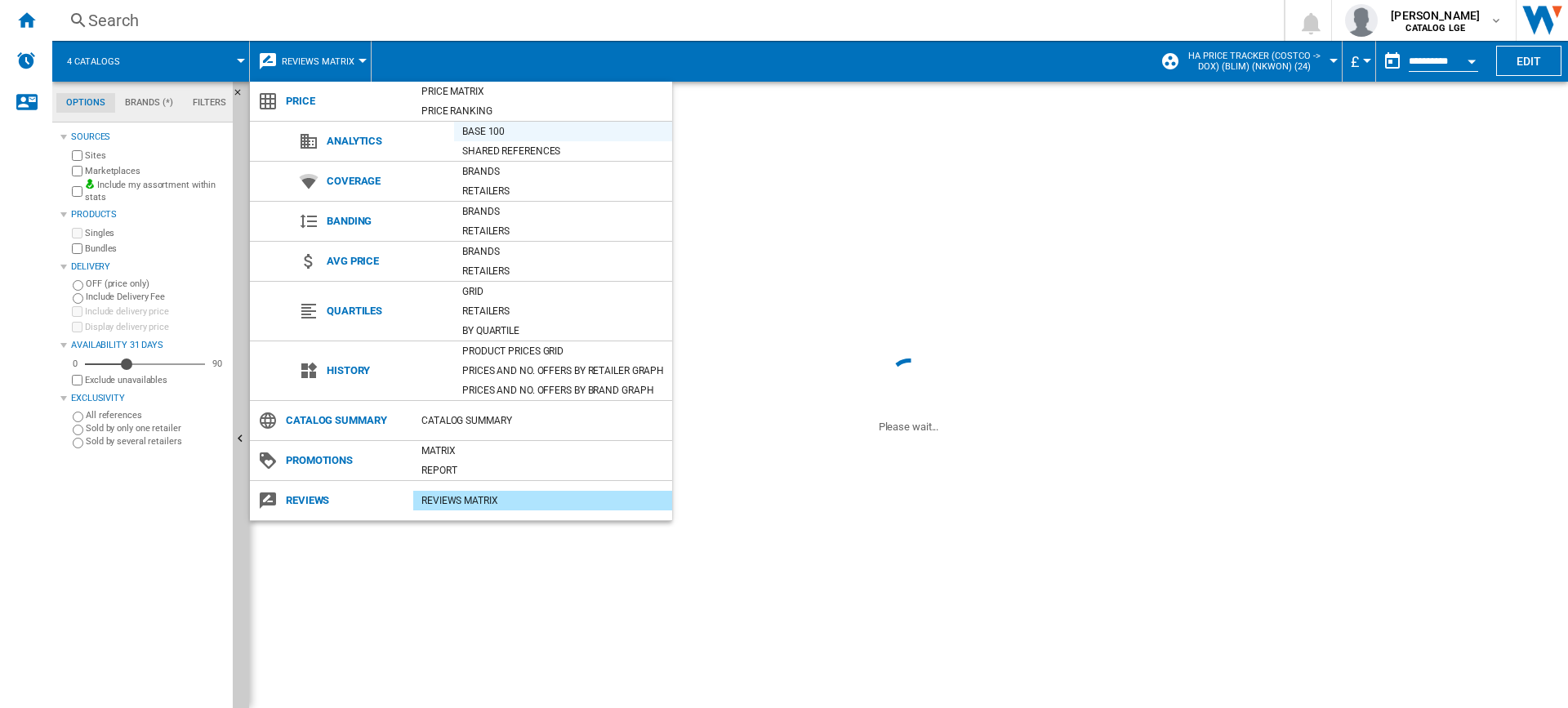
click at [508, 141] on div "Base 100" at bounding box center [563, 131] width 218 height 20
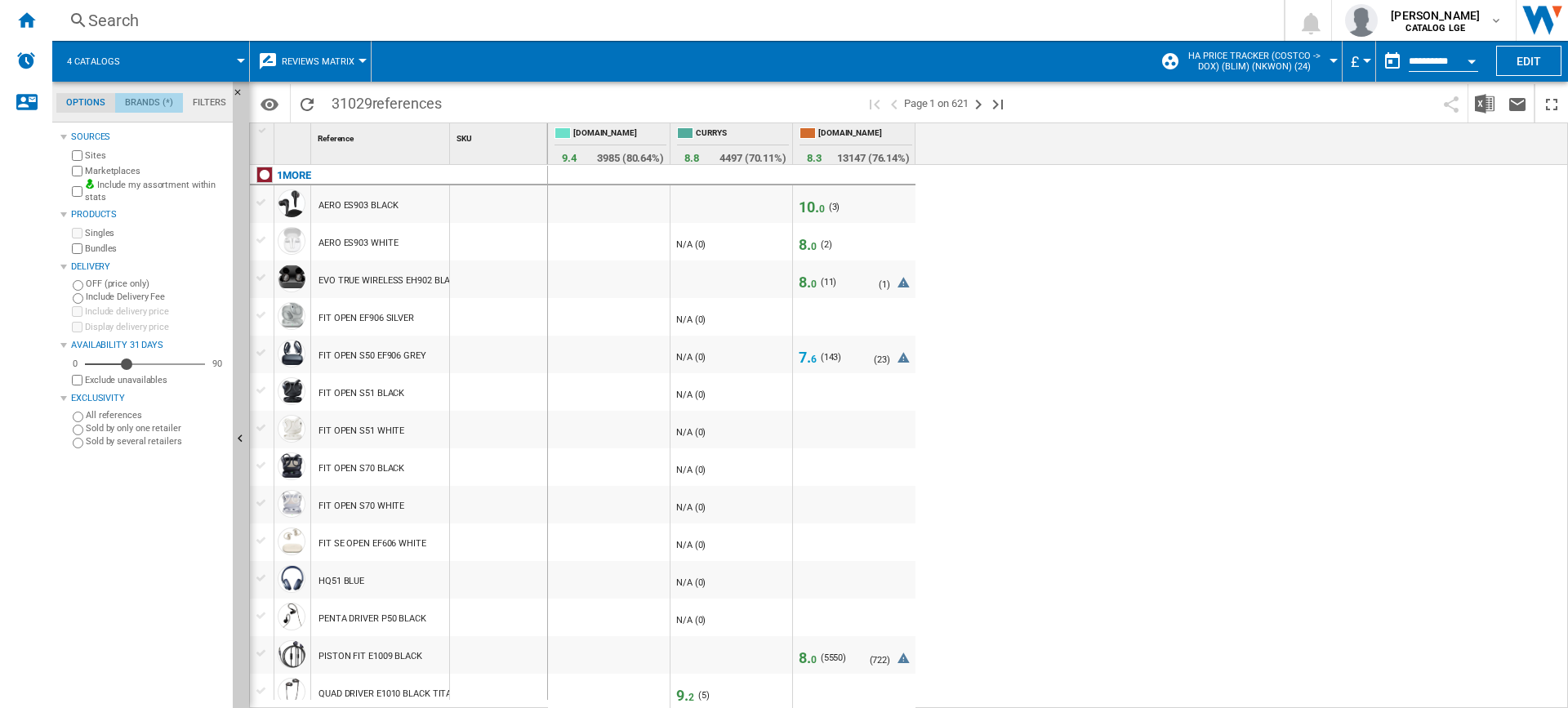
click at [142, 100] on md-tab-item "Brands (*)" at bounding box center [148, 103] width 68 height 20
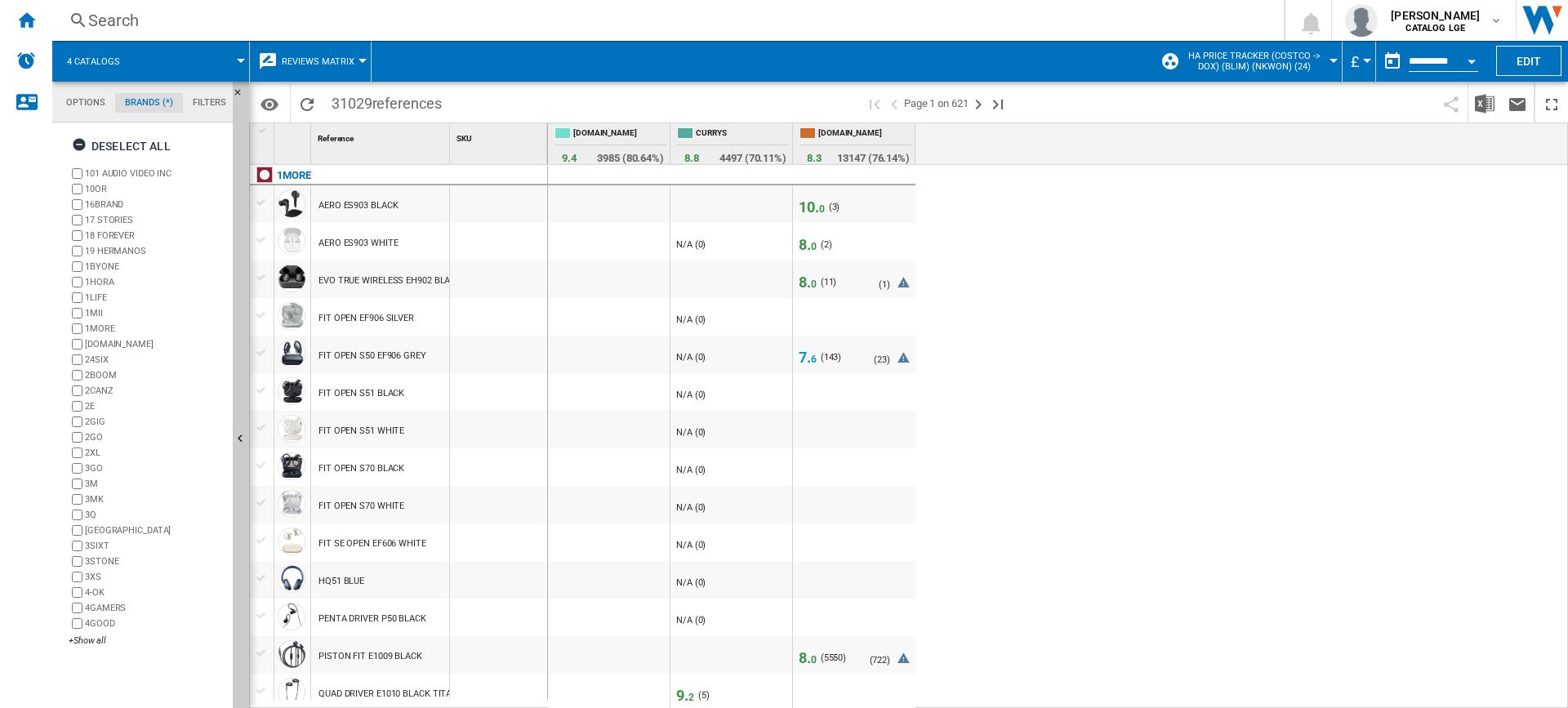
scroll to position [63, 0]
click at [79, 140] on ng-md-icon "button" at bounding box center [81, 147] width 20 height 20
click at [82, 639] on div "+Show all" at bounding box center [147, 640] width 158 height 12
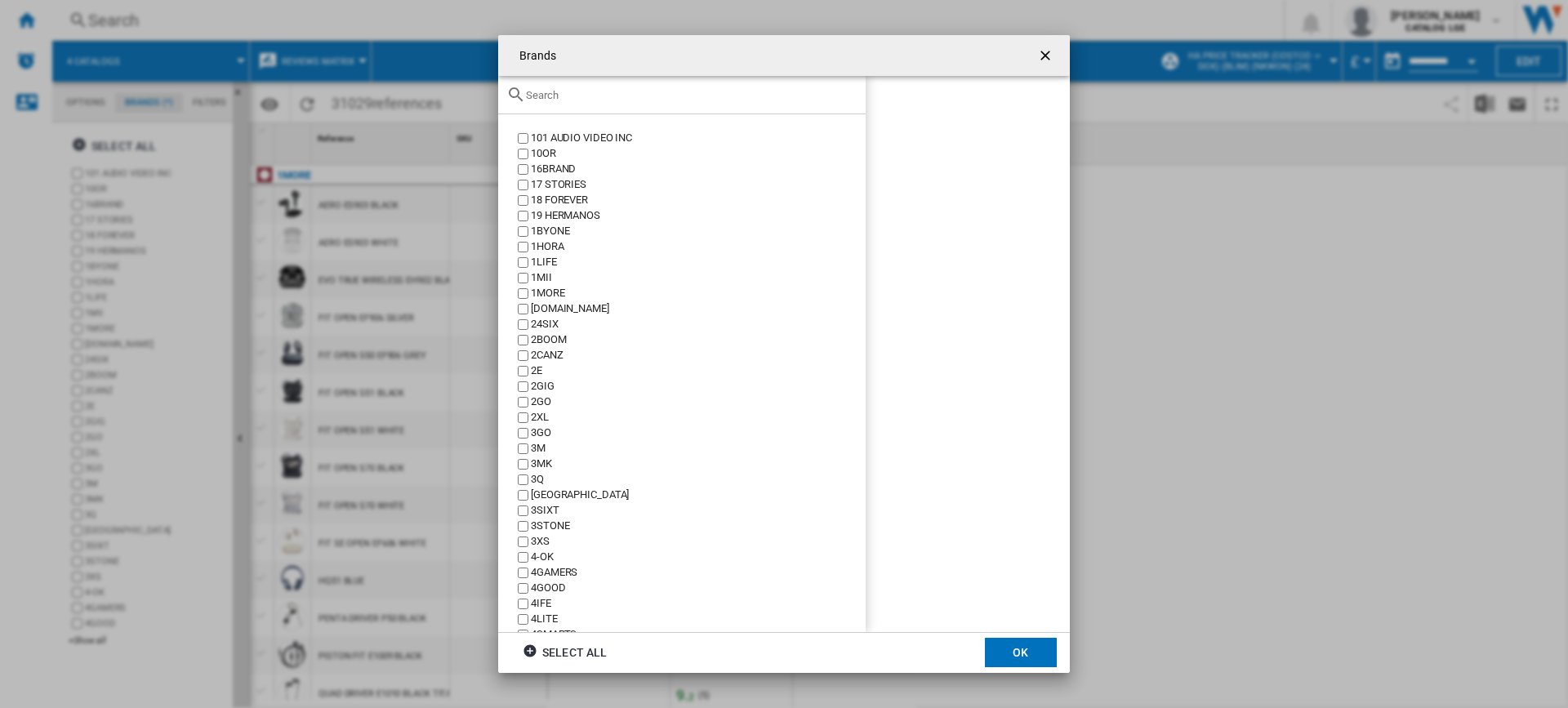
click at [556, 95] on input "{{::title}} OK ..." at bounding box center [691, 95] width 332 height 12
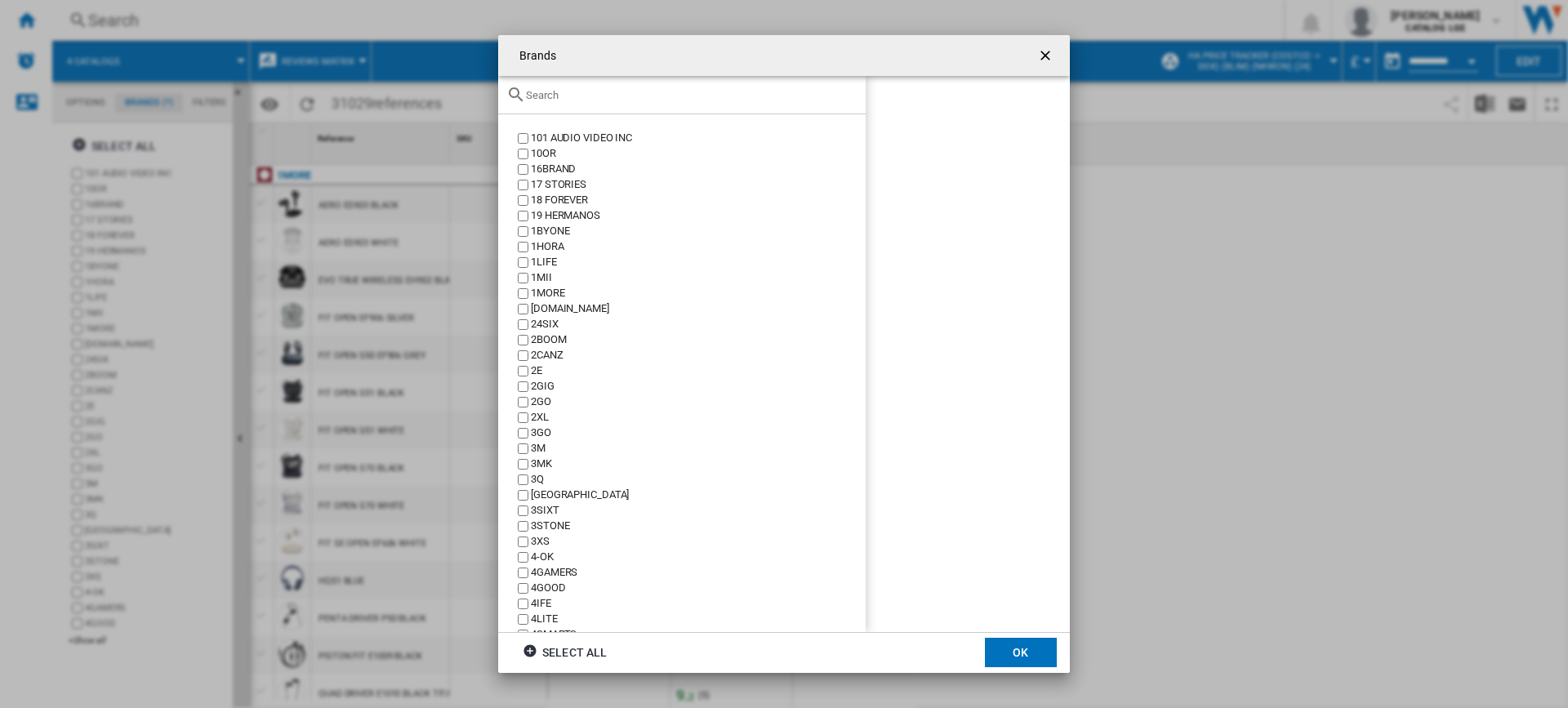
scroll to position [544, 0]
click at [582, 93] on input "{{::title}} OK ..." at bounding box center [691, 95] width 332 height 12
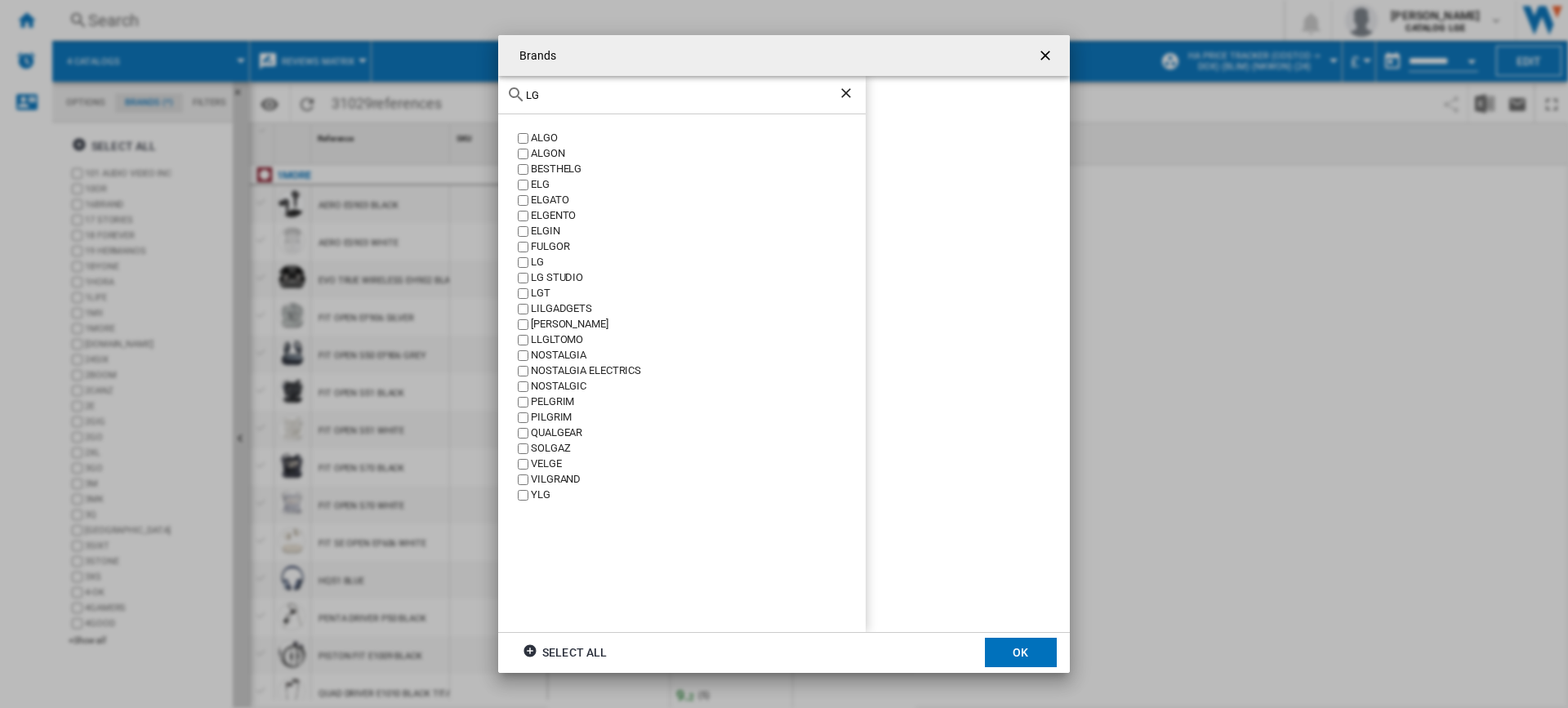
click at [582, 93] on input "LG" at bounding box center [682, 95] width 312 height 12
type input "LG"
click at [1009, 645] on button "OK" at bounding box center [1021, 652] width 72 height 29
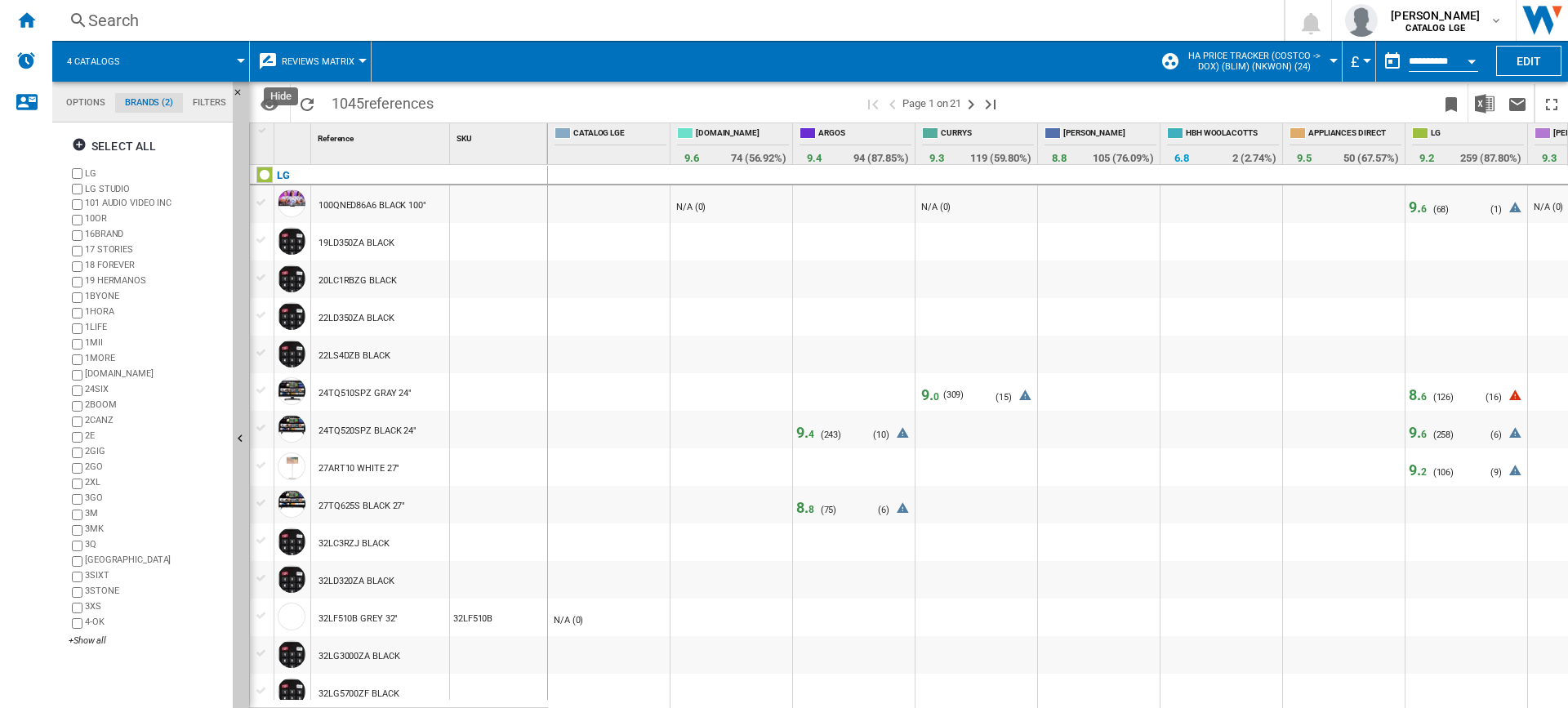
click at [77, 98] on md-tab-item "Options" at bounding box center [86, 103] width 59 height 20
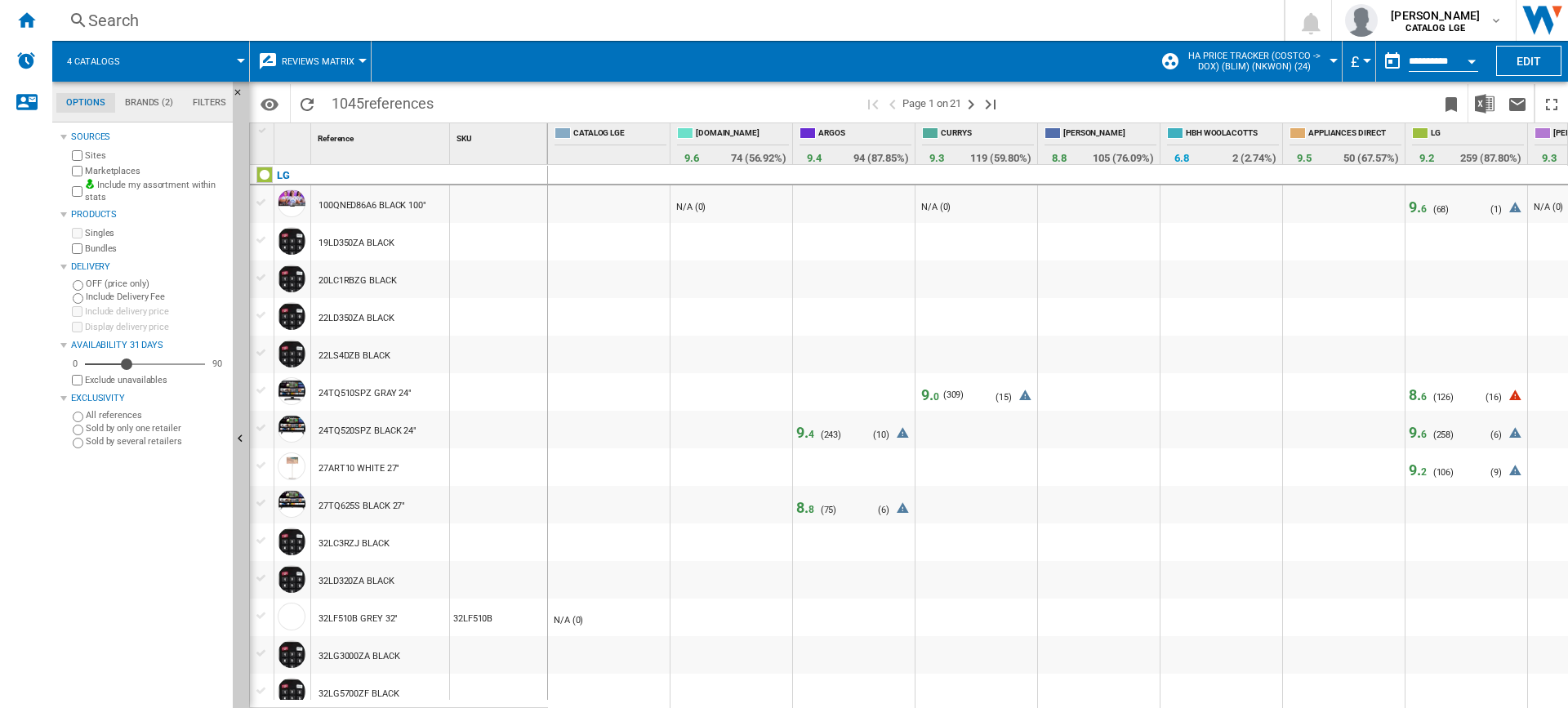
click at [205, 95] on md-tab-item "Filters" at bounding box center [209, 103] width 53 height 20
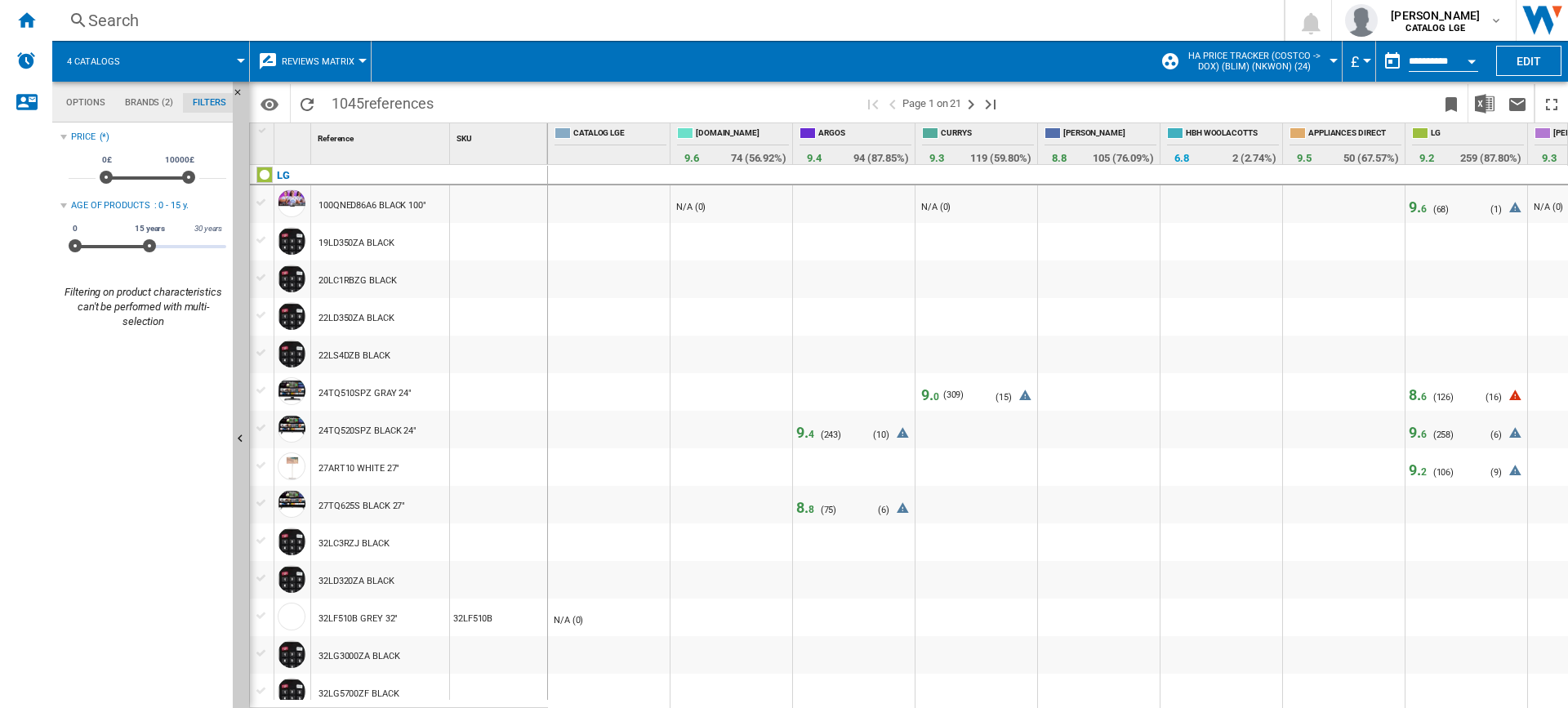
scroll to position [106, 0]
click at [1470, 60] on div "Open calendar" at bounding box center [1472, 62] width 9 height 4
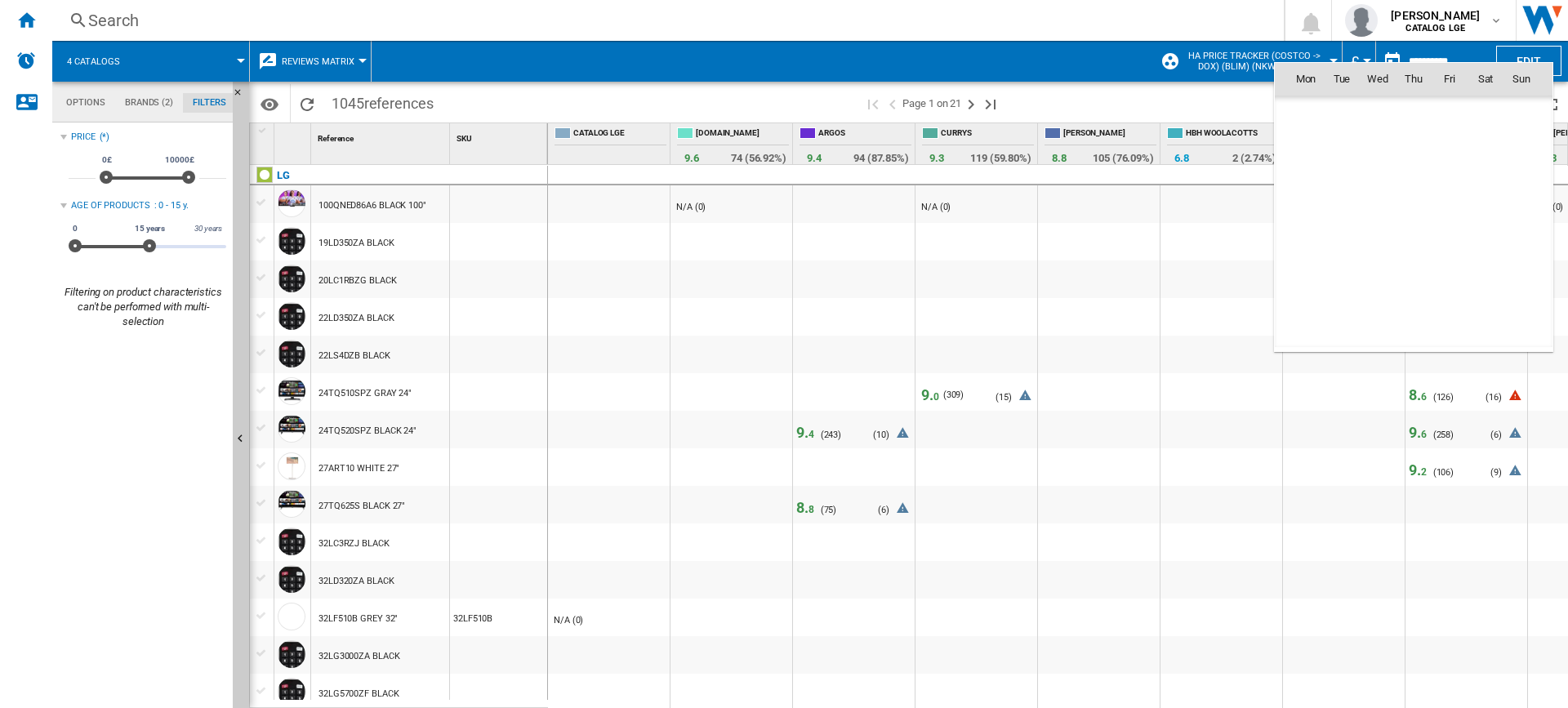
scroll to position [7790, 0]
click at [1186, 107] on div at bounding box center [784, 354] width 1568 height 708
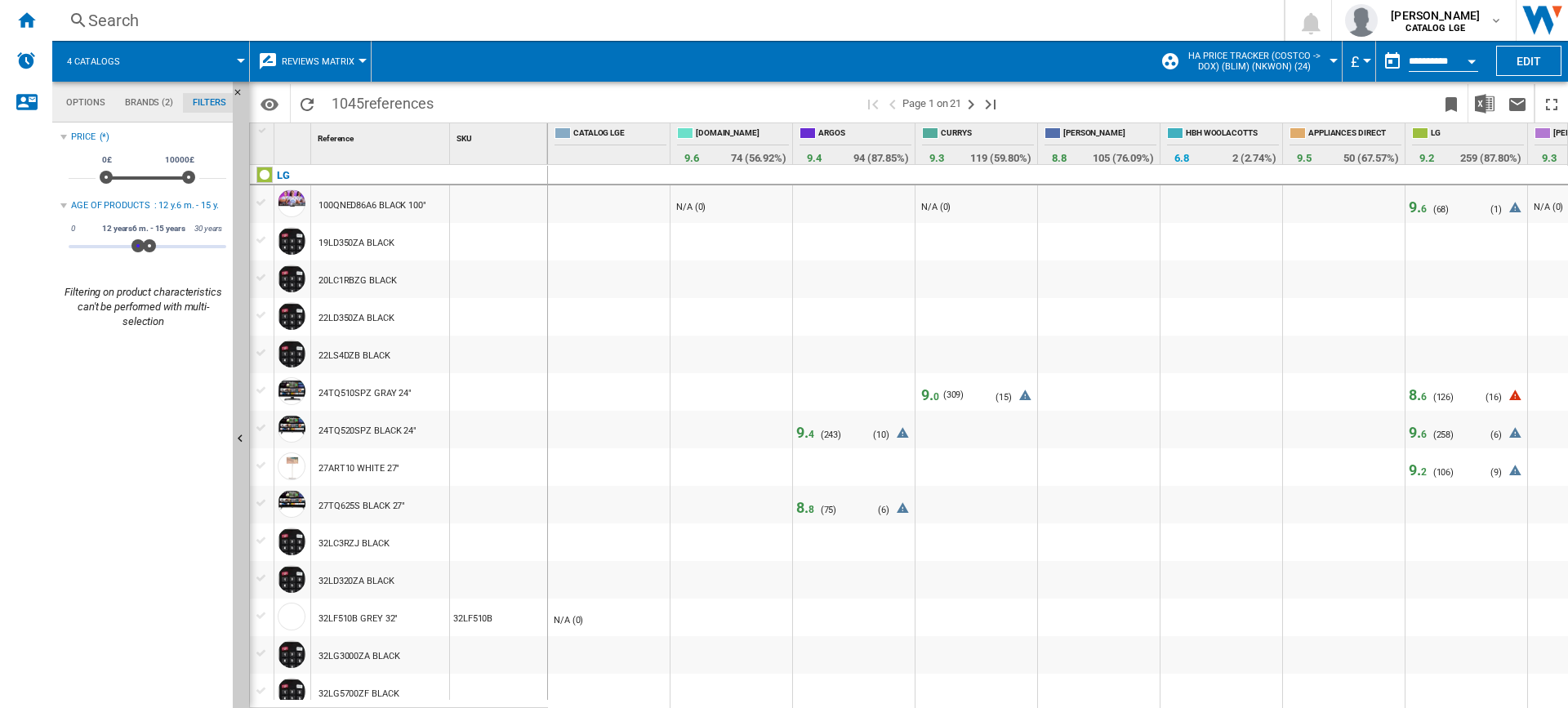
drag, startPoint x: 78, startPoint y: 247, endPoint x: 138, endPoint y: 249, distance: 60.0
click at [138, 249] on span at bounding box center [137, 245] width 13 height 13
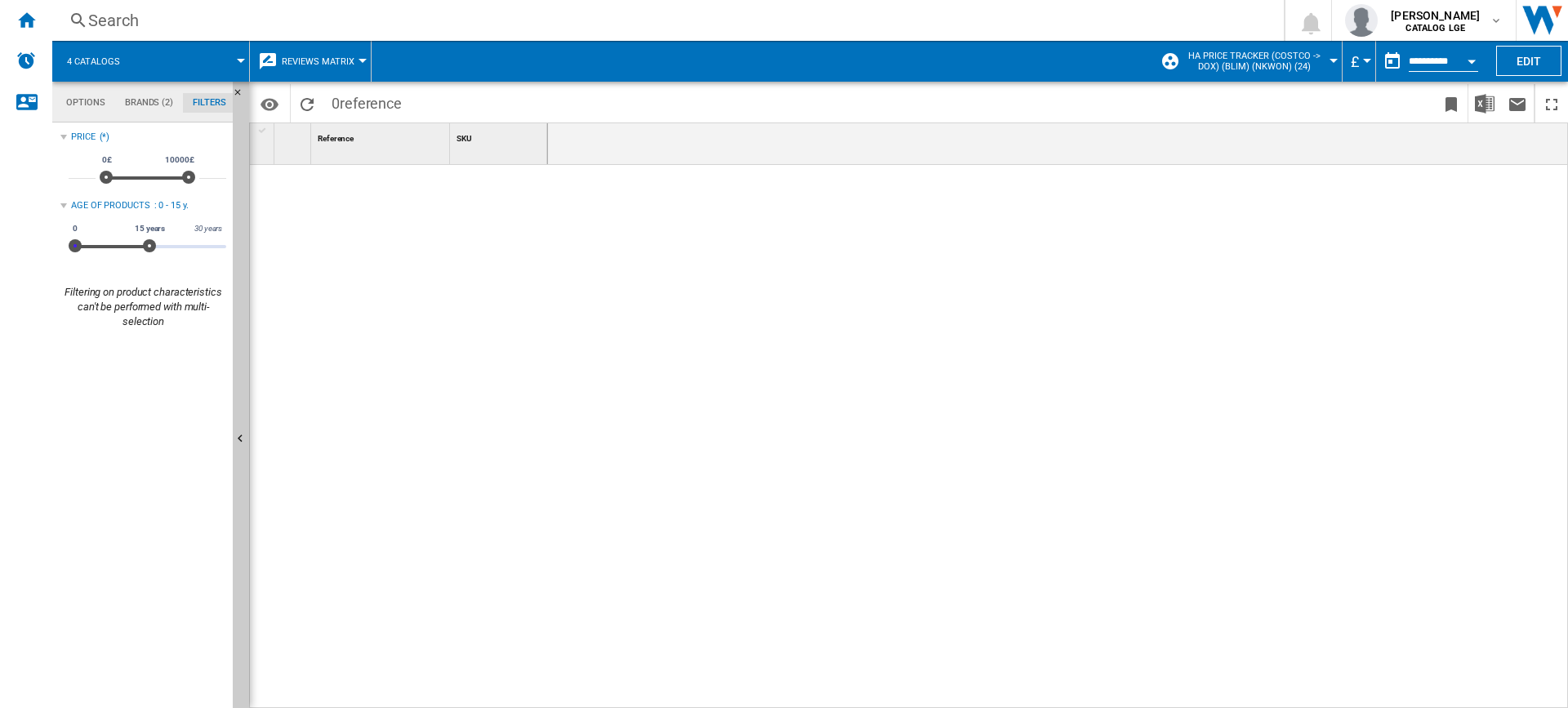
drag, startPoint x: 135, startPoint y: 245, endPoint x: 45, endPoint y: 246, distance: 90.0
click at [45, 246] on div "NEW Search Search 0 [PERSON_NAME] CATALOG LGE CATALOG LGE" at bounding box center [784, 354] width 1568 height 708
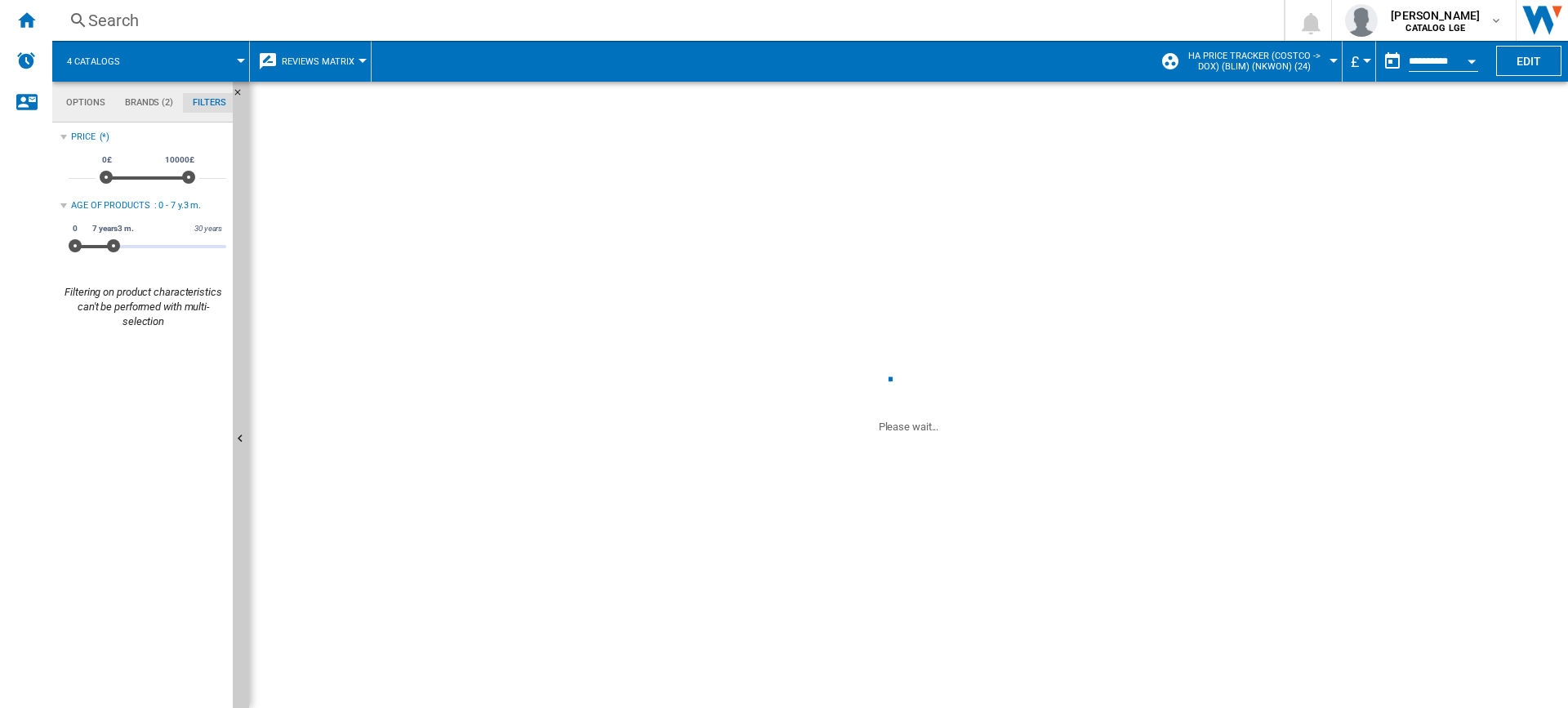
drag, startPoint x: 150, startPoint y: 247, endPoint x: 126, endPoint y: 250, distance: 24.2
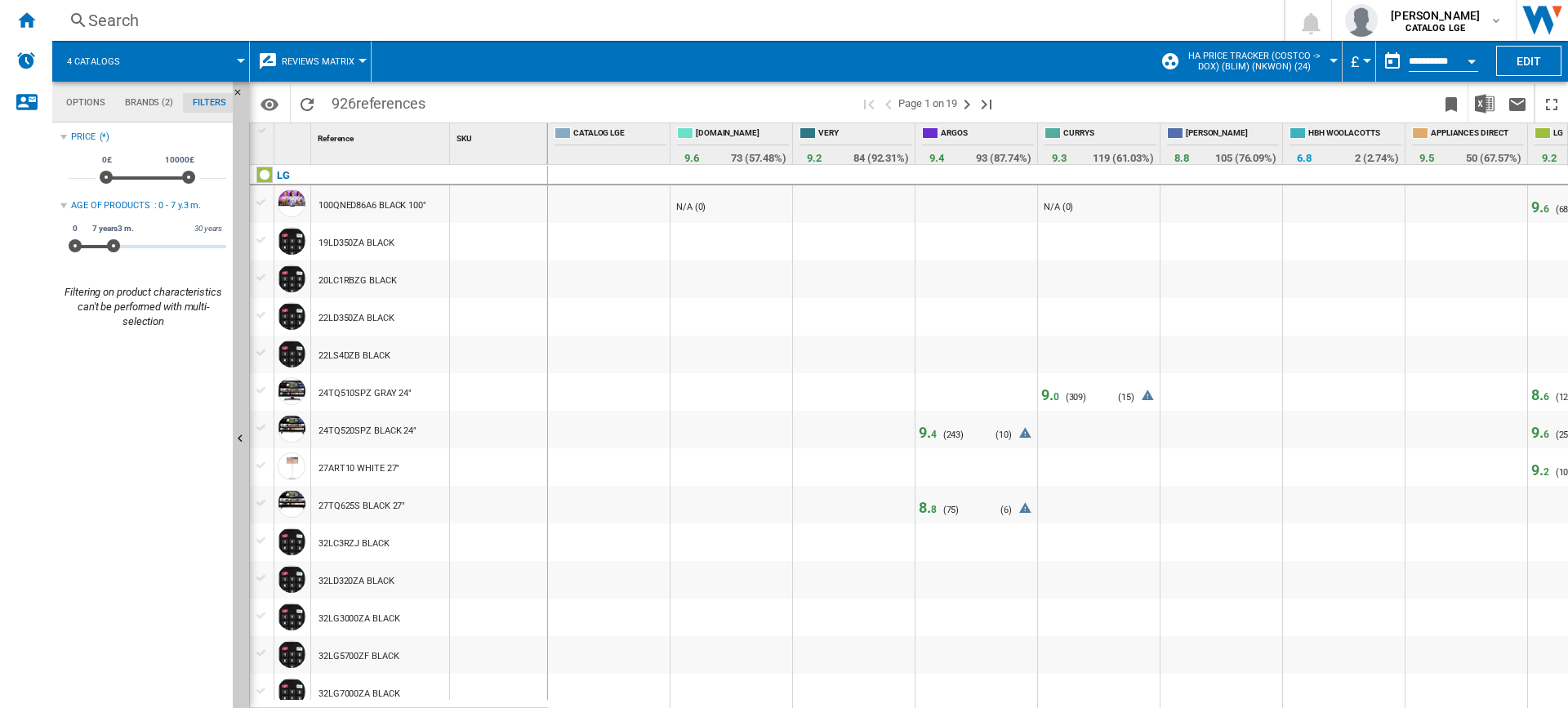
click at [1364, 63] on md-menu "£ Argentin Peso Australian Dollar balboa Bolivia [GEOGRAPHIC_DATA] Bulgarian le…" at bounding box center [1359, 62] width 33 height 41
click at [1543, 57] on button "Edit" at bounding box center [1529, 60] width 65 height 30
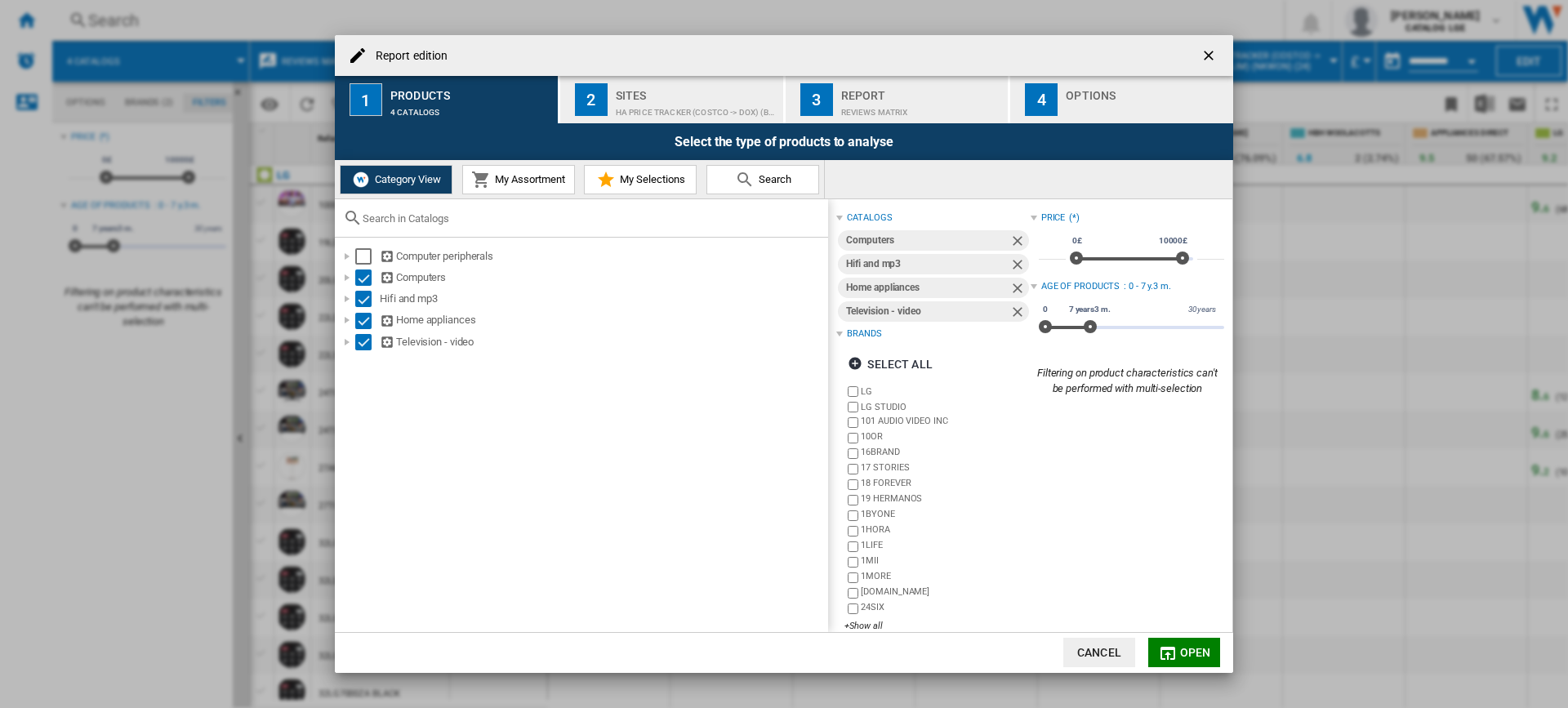
click at [654, 99] on div "Sites" at bounding box center [696, 91] width 161 height 17
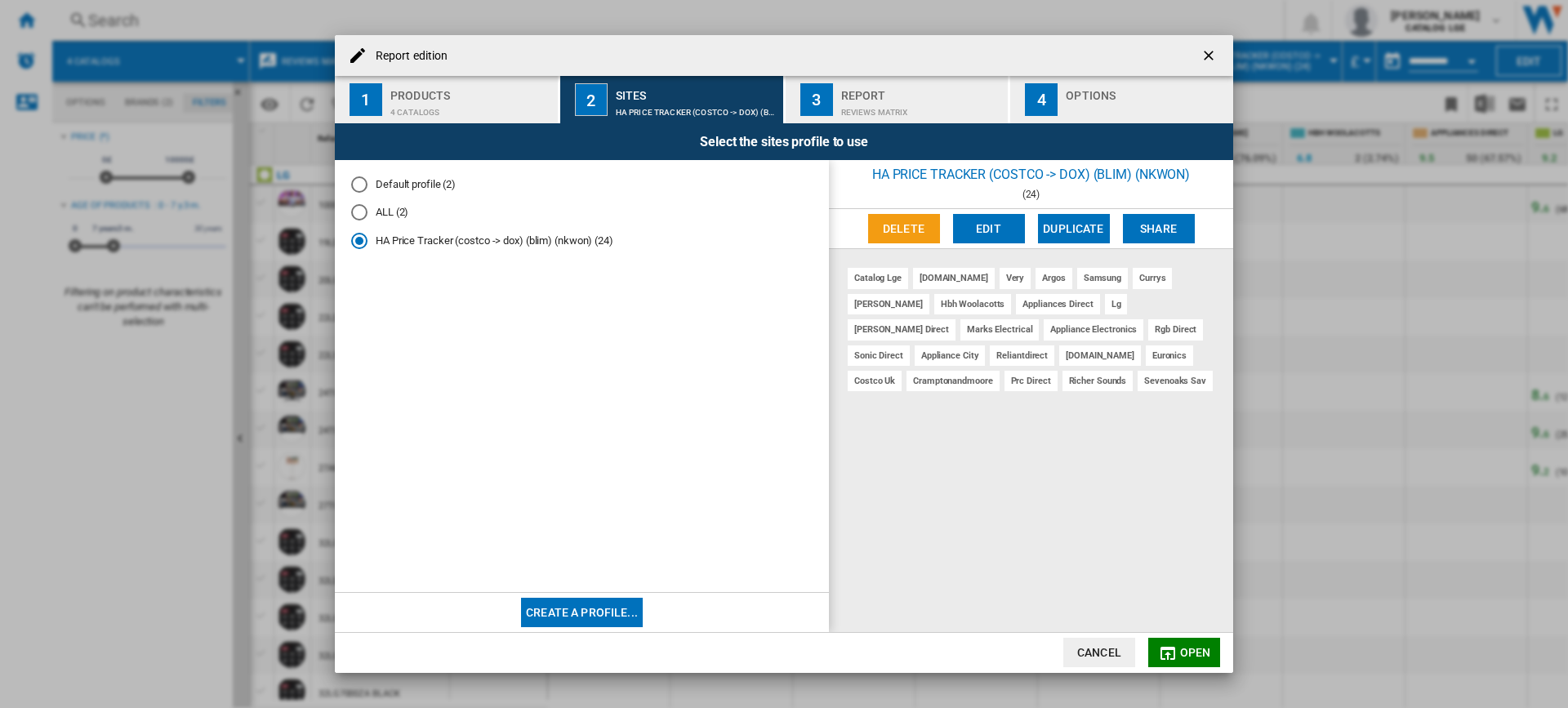
click at [853, 100] on div "REVIEWS Matrix" at bounding box center [922, 108] width 161 height 17
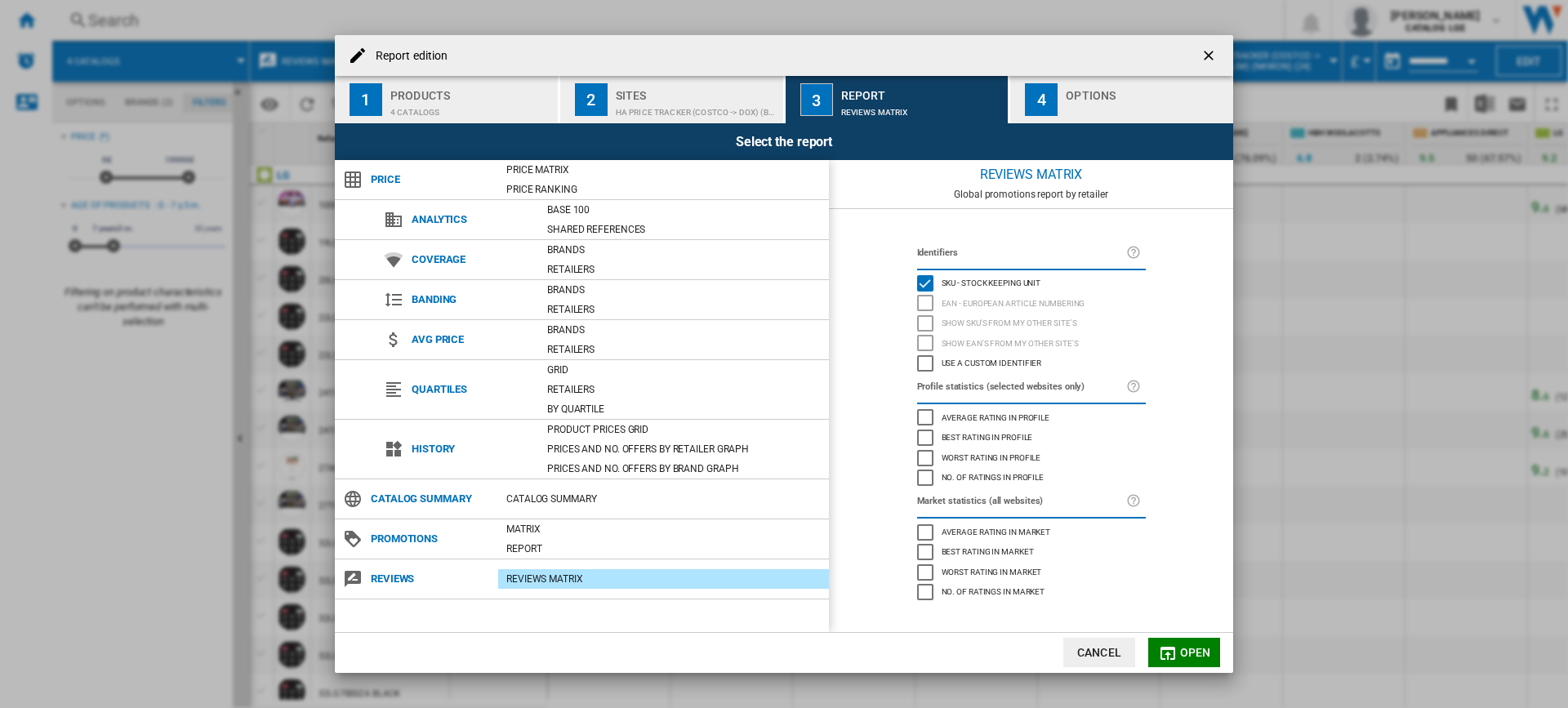
click at [629, 114] on div "HA Price Tracker (costco -> dox) (blim) (nkwon) (24)" at bounding box center [696, 108] width 161 height 17
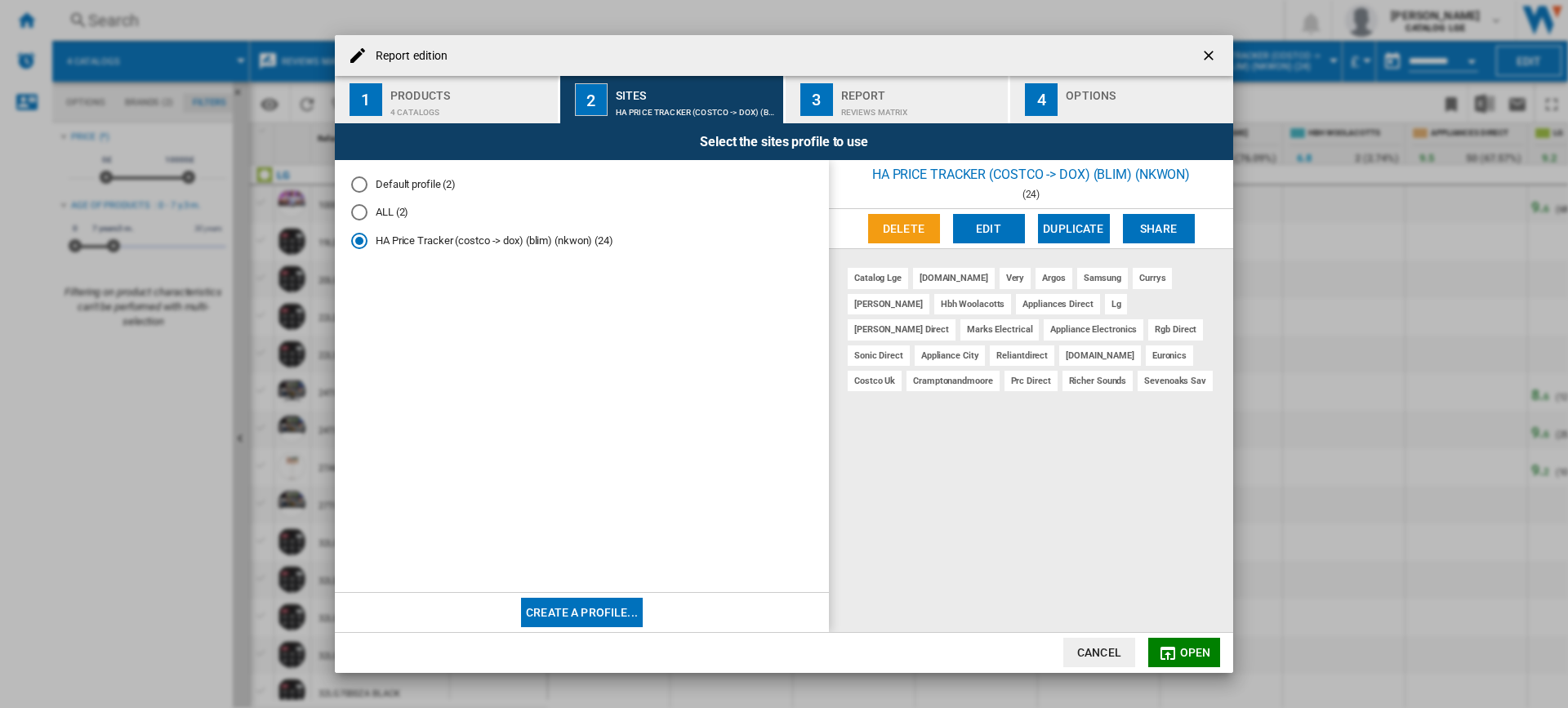
click at [356, 213] on div "ALL (2)" at bounding box center [359, 212] width 16 height 16
click at [359, 243] on div "HA Price Tracker (costco -> dox) (blim) (nkwon) (24)" at bounding box center [359, 240] width 16 height 16
click at [357, 213] on div "ALL (2)" at bounding box center [359, 212] width 16 height 16
click at [357, 242] on div "HA Price Tracker (costco -> dox) (blim) (nkwon) (24)" at bounding box center [359, 240] width 16 height 16
click at [950, 105] on div "REVIEWS Matrix" at bounding box center [922, 108] width 161 height 17
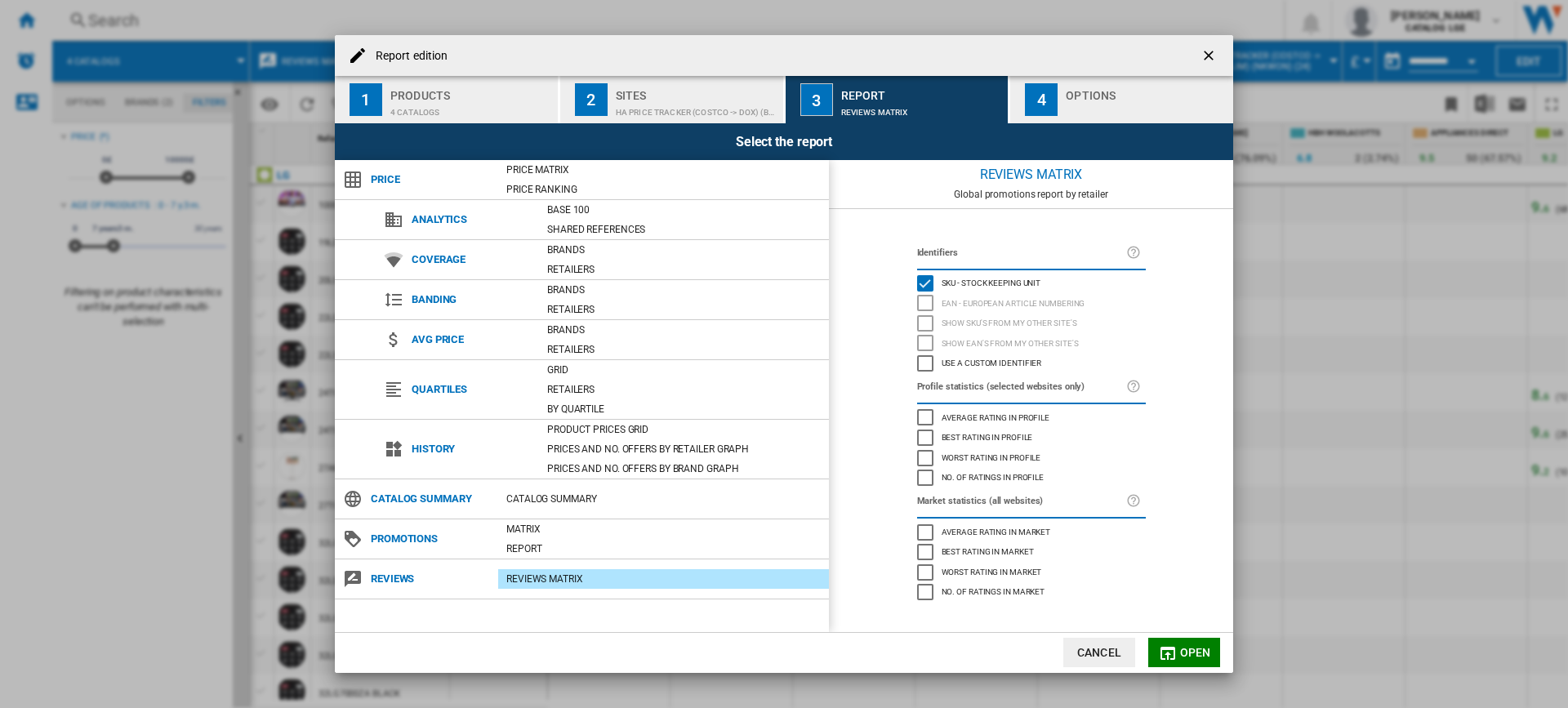
click at [1090, 93] on div "Options" at bounding box center [1146, 91] width 161 height 17
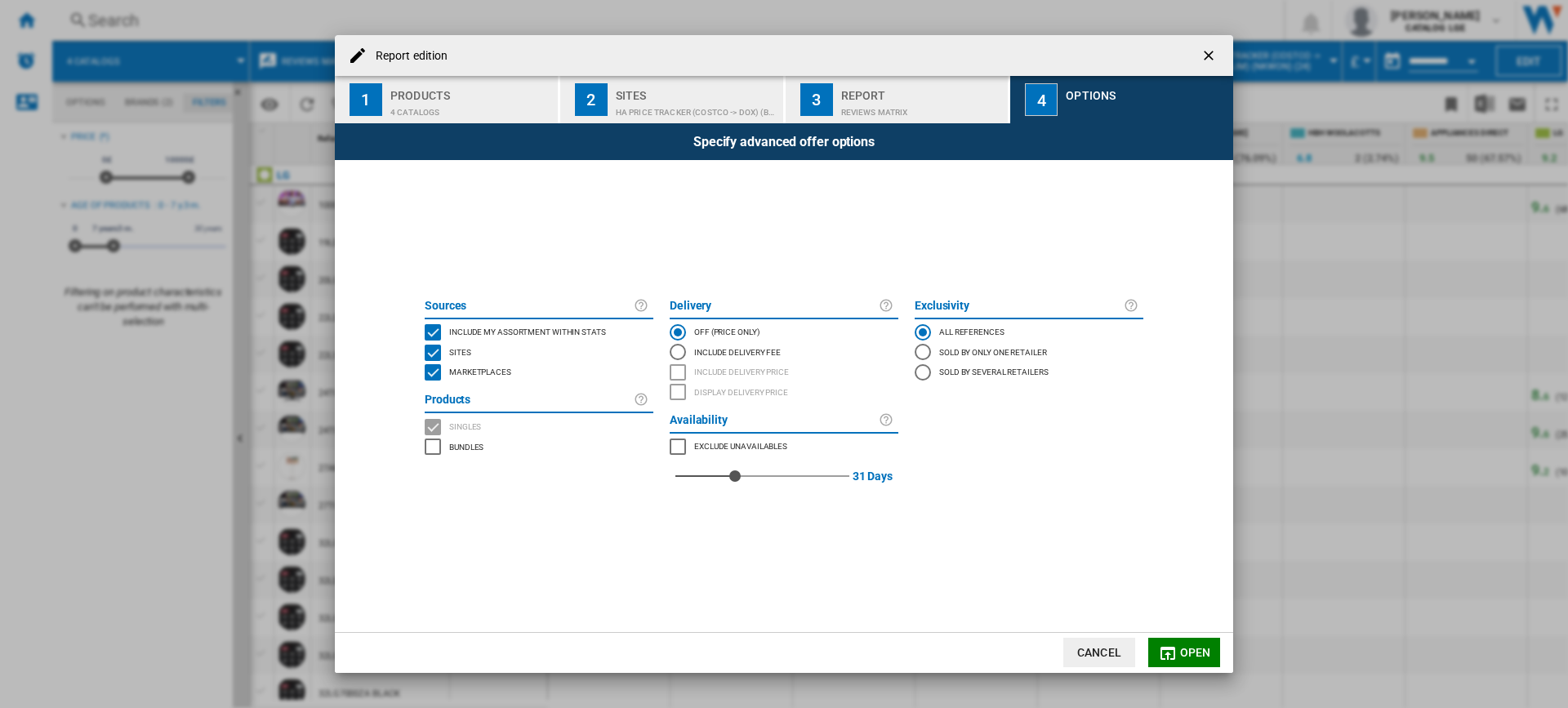
drag, startPoint x: 1205, startPoint y: 52, endPoint x: 1075, endPoint y: 177, distance: 180.3
click at [1206, 52] on ng-md-icon "getI18NText('BUTTONS.CLOSE_DIALOG')" at bounding box center [1210, 57] width 20 height 20
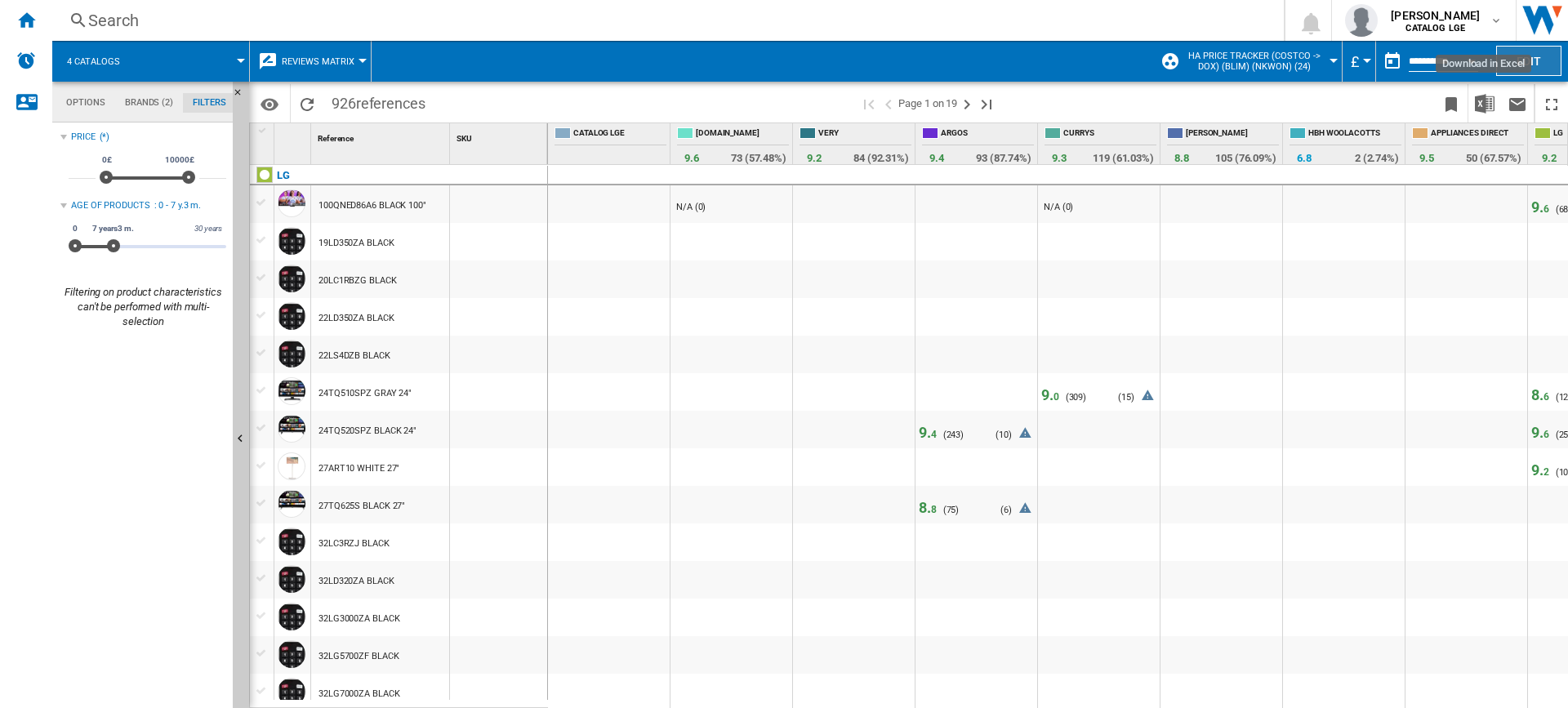
click at [1530, 57] on button "Edit" at bounding box center [1529, 60] width 65 height 30
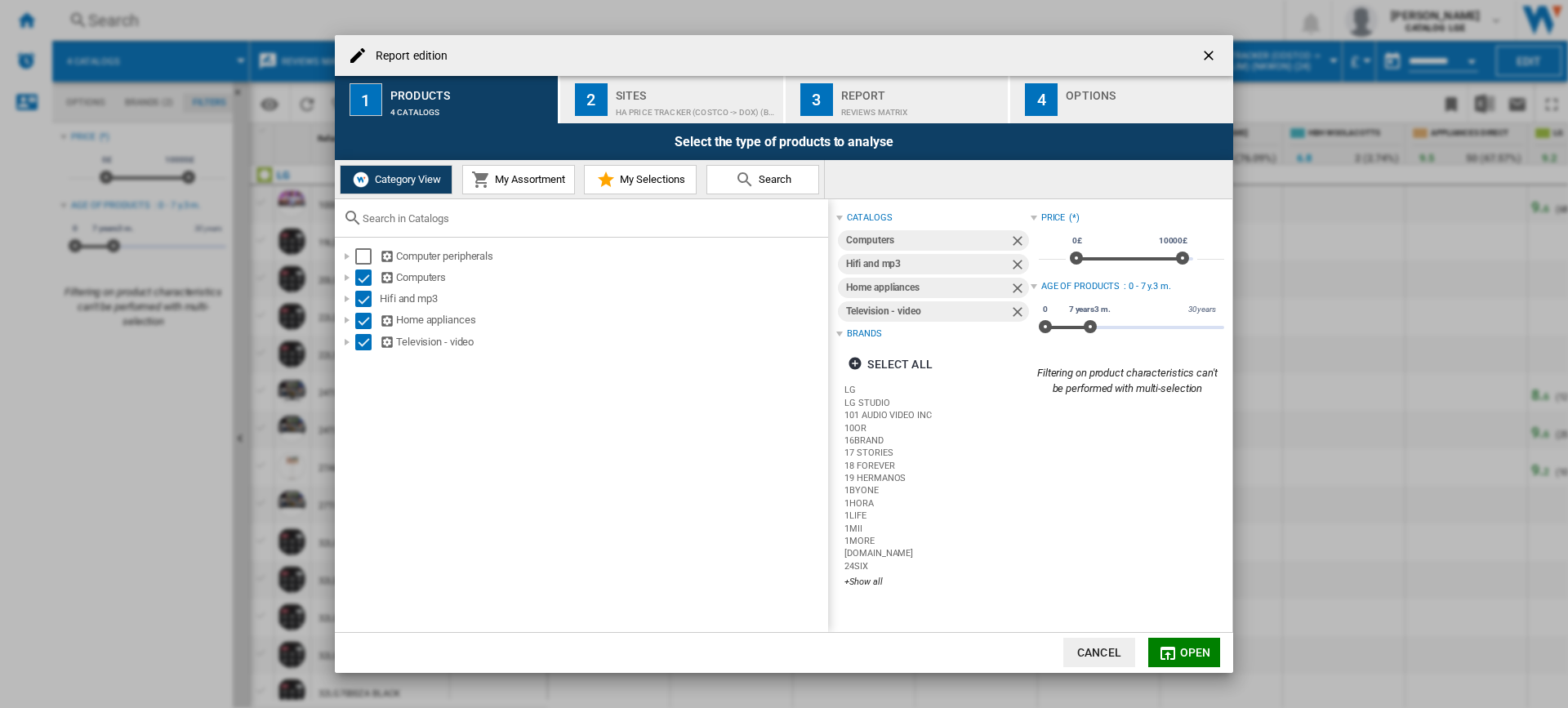
click at [1211, 54] on ng-md-icon "getI18NText('BUTTONS.CLOSE_DIALOG')" at bounding box center [1210, 57] width 20 height 20
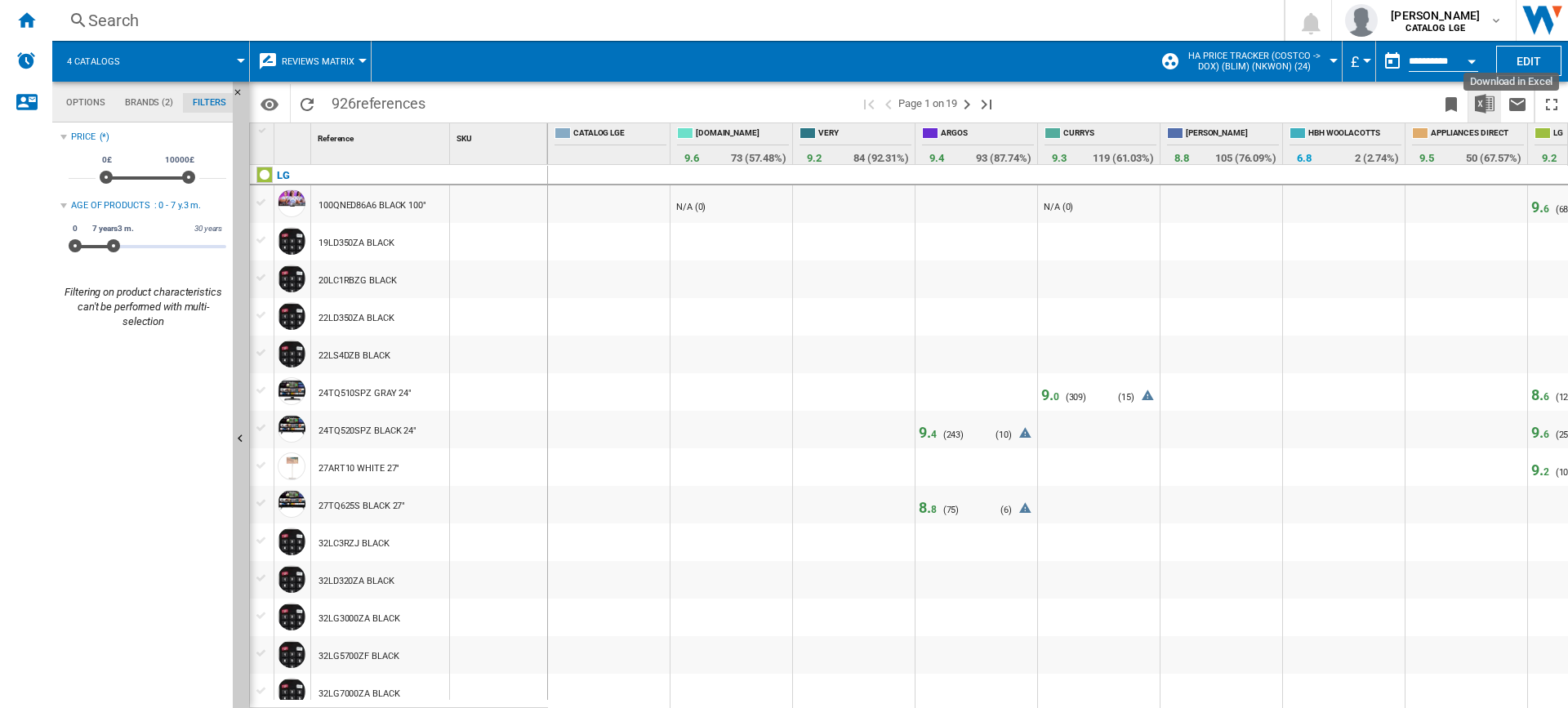
click at [1490, 100] on img "Download in Excel" at bounding box center [1484, 104] width 20 height 20
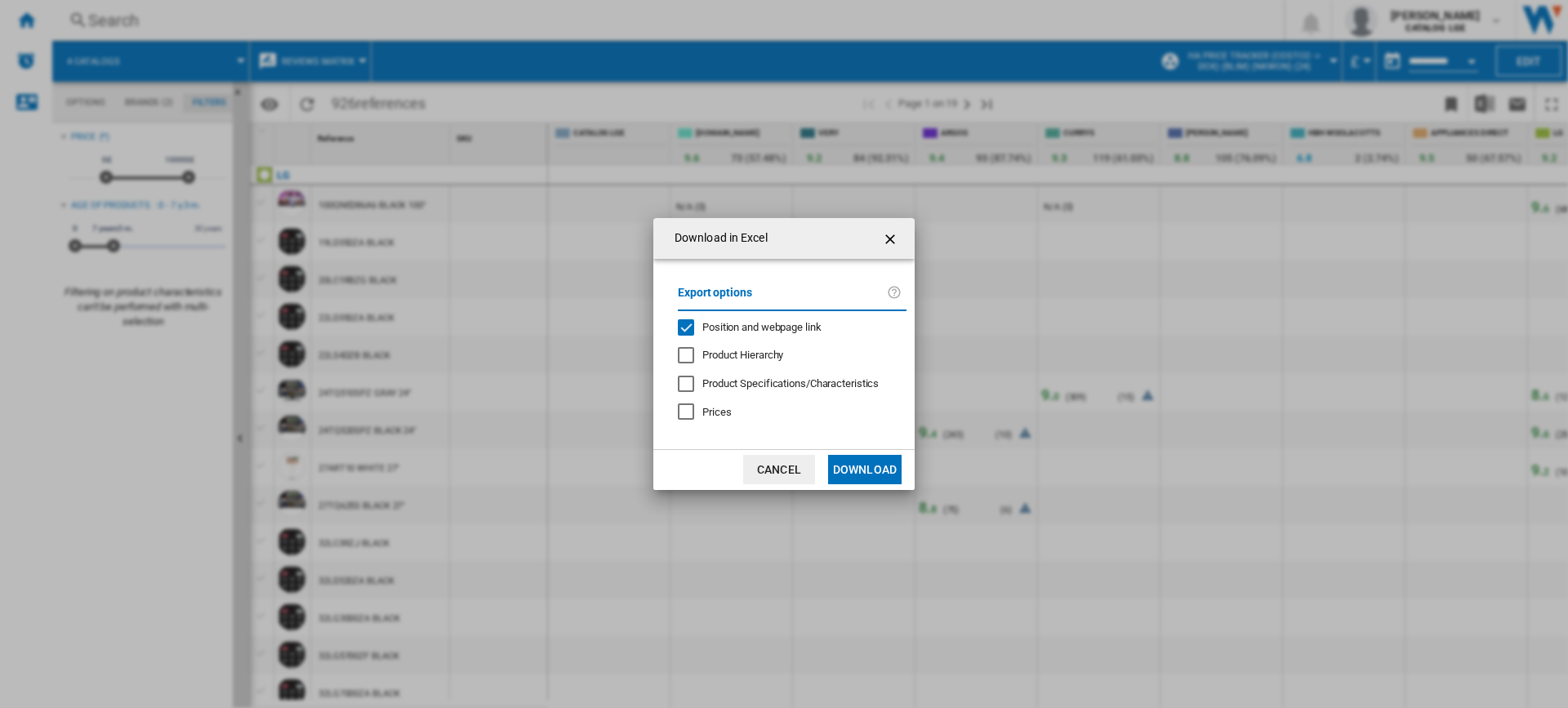
click at [886, 243] on ng-md-icon "getI18NText('BUTTONS.CLOSE_DIALOG')" at bounding box center [892, 239] width 20 height 20
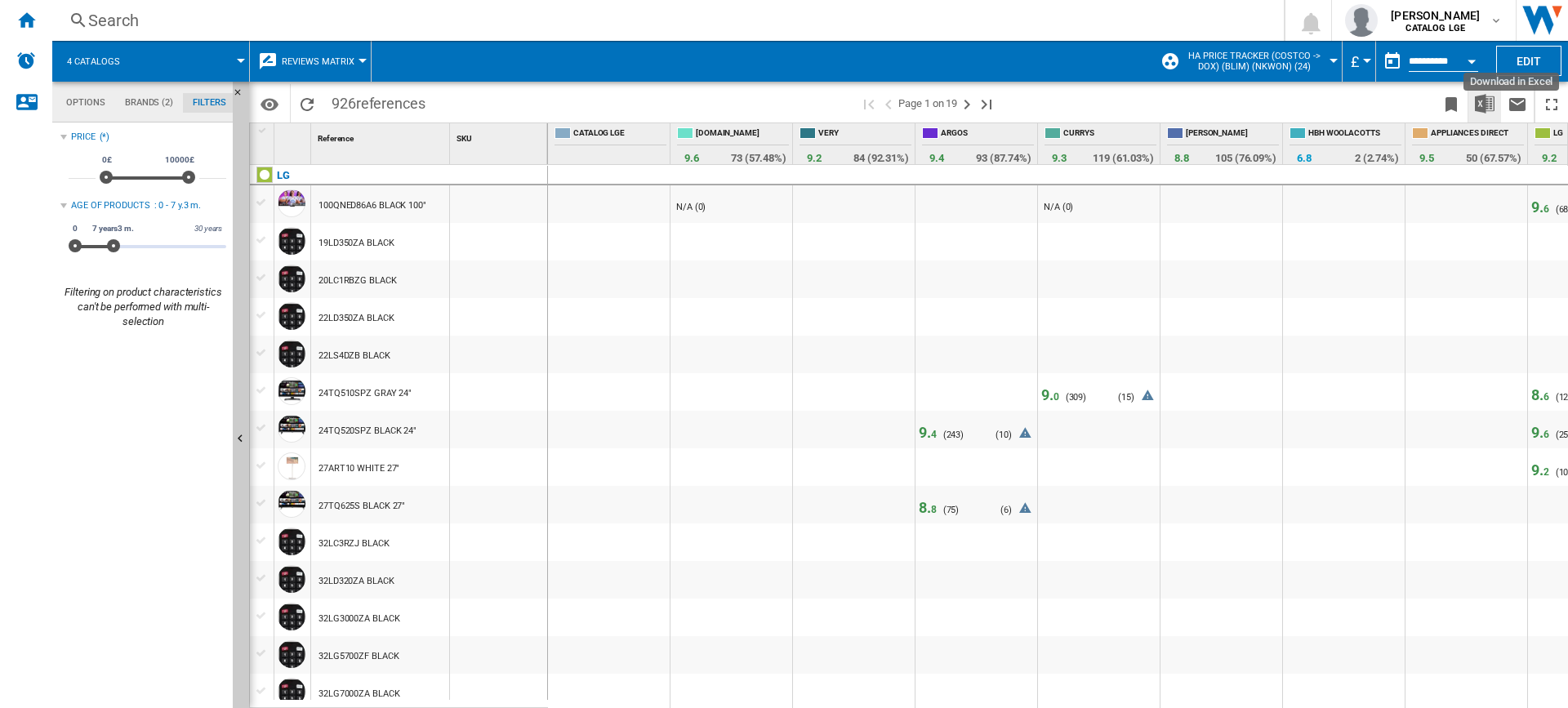
click at [1487, 105] on img "Download in Excel" at bounding box center [1484, 104] width 20 height 20
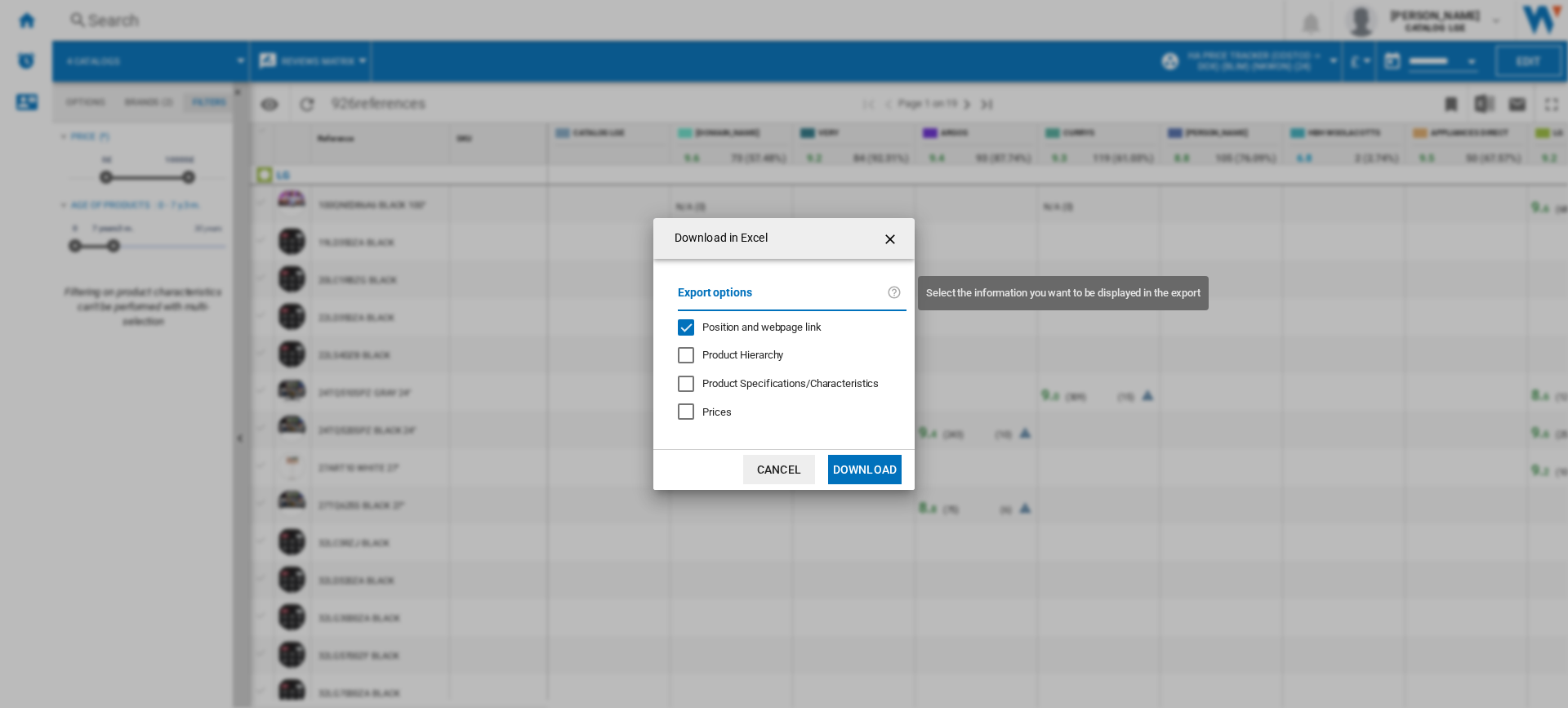
click at [891, 289] on ng-md-icon "{{::getI18NText('REPORTS.ACTION_BAR.EXCEL')}} {{::getI18NText('REPORTS.EXPORT.T…" at bounding box center [897, 293] width 20 height 20
click at [874, 474] on button "Download" at bounding box center [865, 470] width 74 height 29
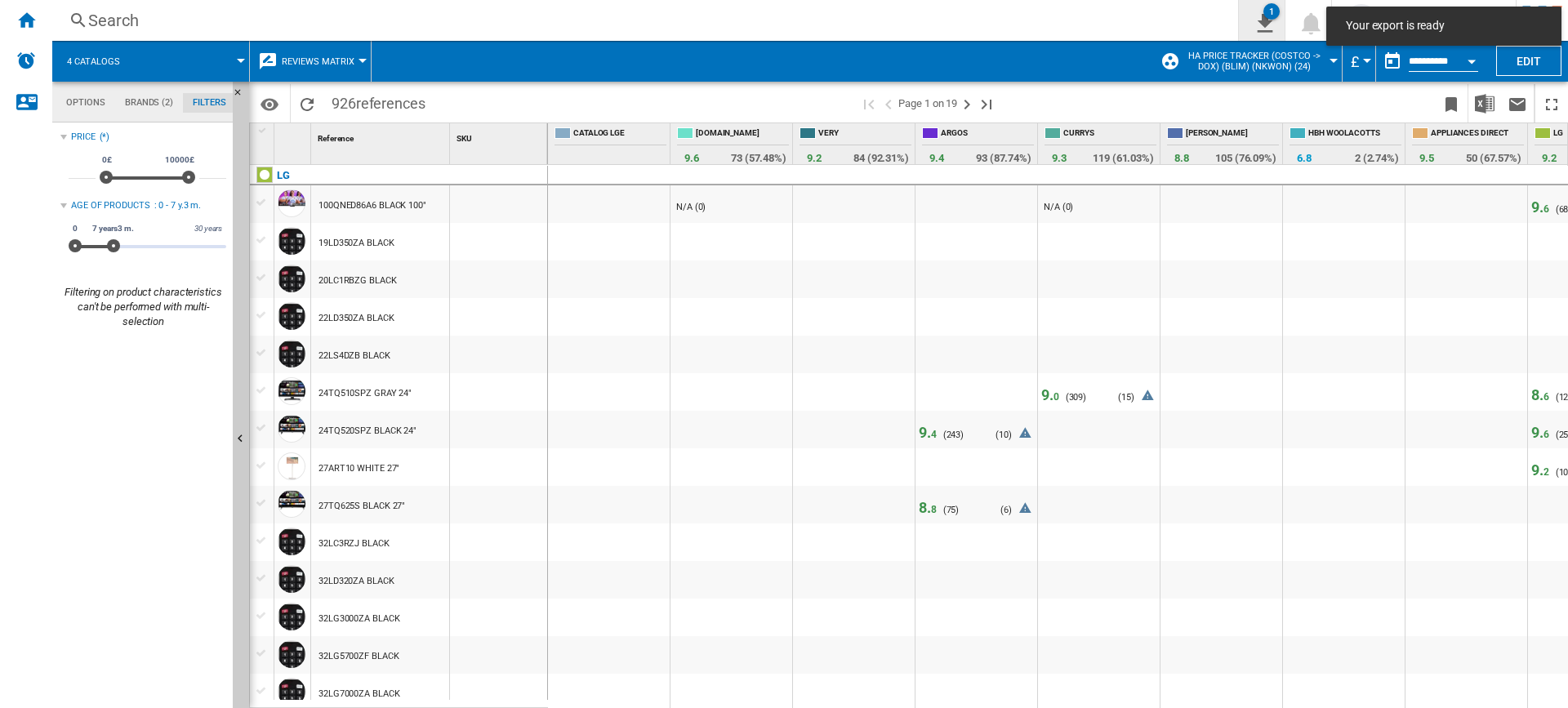
click at [1271, 27] on ng-md-icon "1\a export" at bounding box center [1261, 21] width 20 height 21
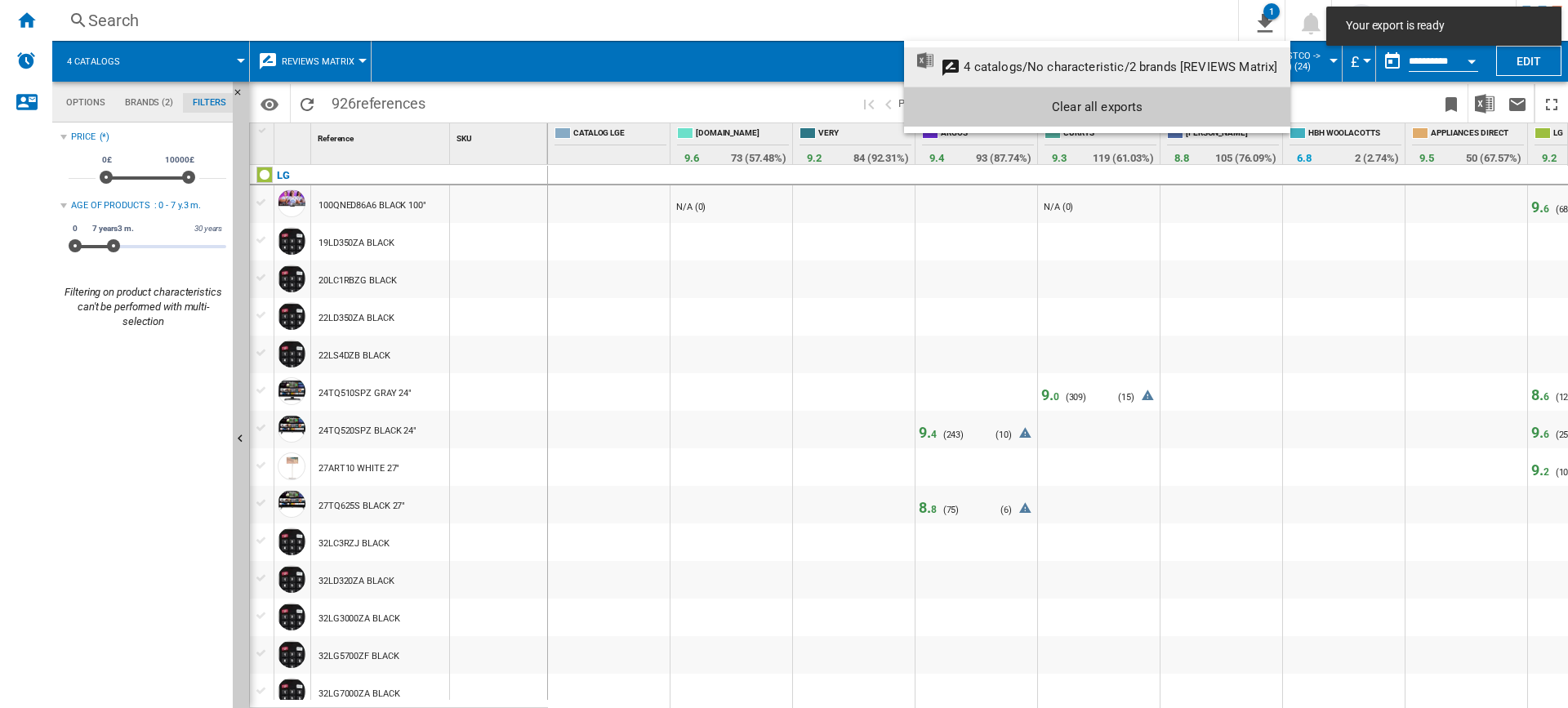
click at [1051, 69] on div "4 catalogs/No characteristic/2 brands [REVIEWS Matrix]" at bounding box center [1120, 67] width 314 height 15
